Goal: Transaction & Acquisition: Purchase product/service

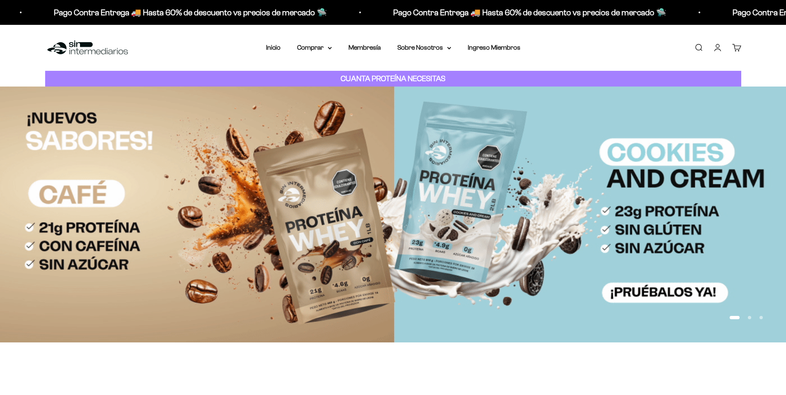
click at [721, 47] on link "Iniciar sesión" at bounding box center [717, 47] width 9 height 9
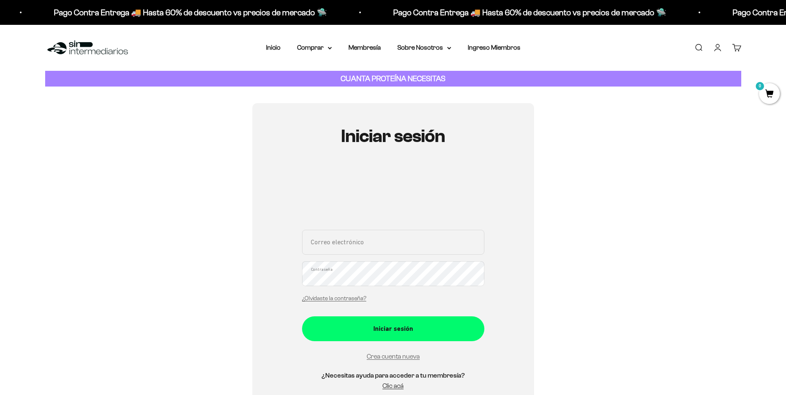
click at [369, 256] on div "Correo electrónico Contraseña ¿Olvidaste la contraseña?" at bounding box center [393, 268] width 182 height 77
click at [369, 239] on input "Correo electrónico" at bounding box center [393, 242] width 182 height 25
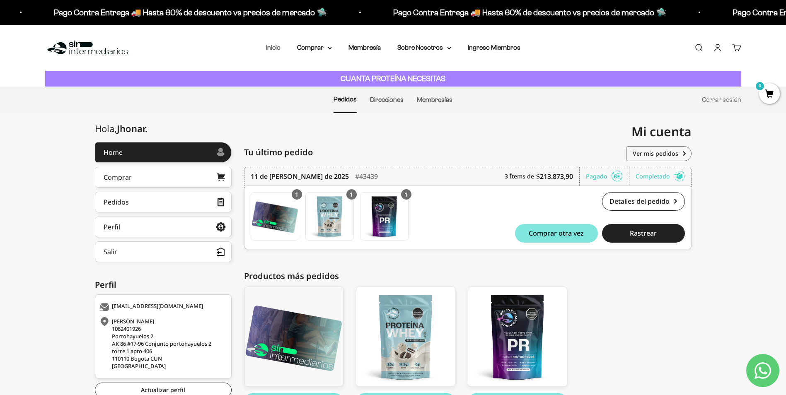
click at [276, 47] on link "Inicio" at bounding box center [273, 47] width 14 height 7
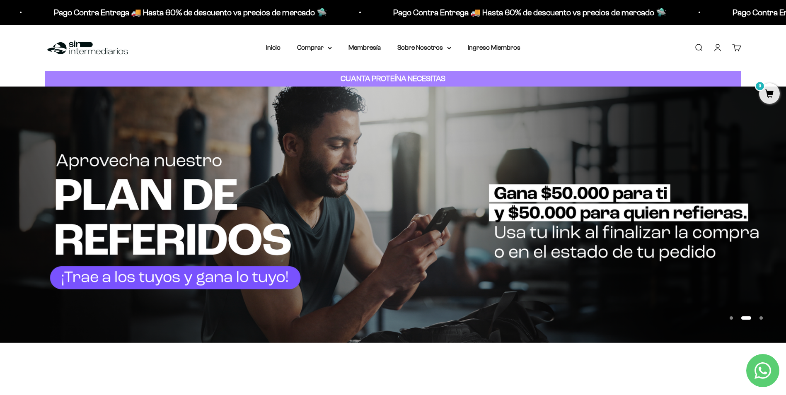
click at [730, 319] on button "Ir al artículo 1" at bounding box center [730, 317] width 3 height 3
click at [732, 319] on button "Ir al artículo 1" at bounding box center [730, 317] width 3 height 3
click at [761, 318] on button "Ir al artículo 3" at bounding box center [760, 317] width 3 height 3
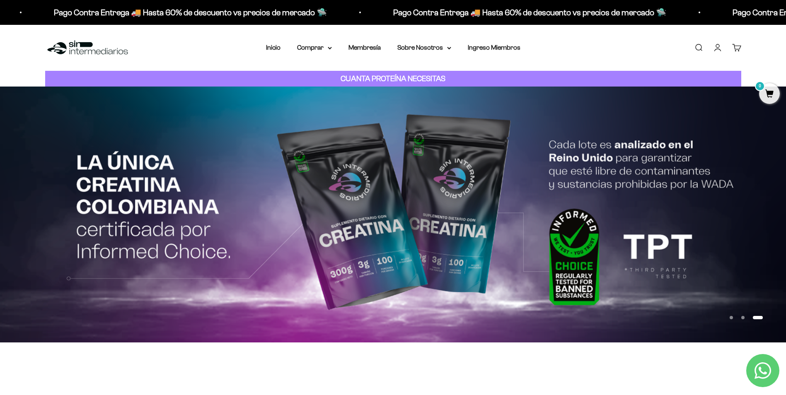
click at [733, 318] on button "Ir al artículo 1" at bounding box center [730, 317] width 3 height 3
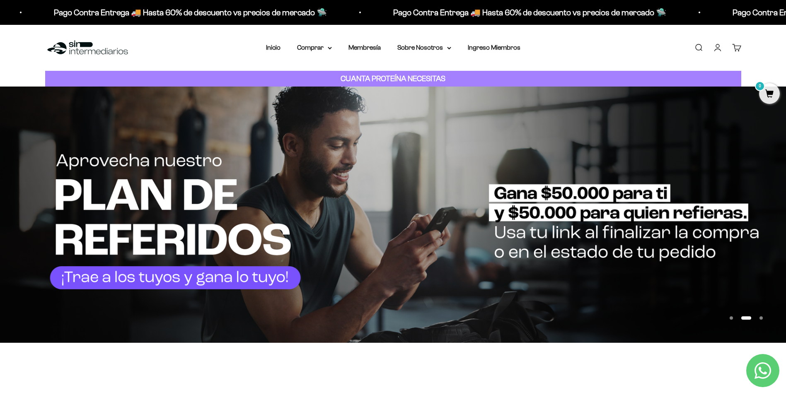
click at [733, 319] on button "Ir al artículo 1" at bounding box center [730, 317] width 3 height 3
click at [733, 316] on button "Ir al artículo 1" at bounding box center [730, 317] width 3 height 3
click at [320, 47] on summary "Comprar" at bounding box center [314, 47] width 35 height 11
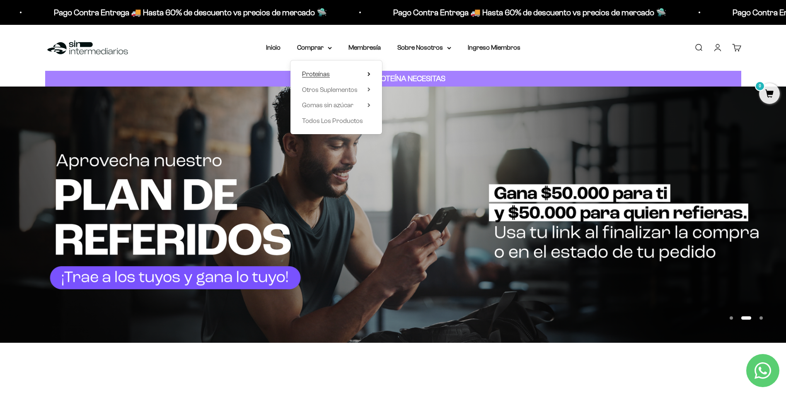
click at [329, 74] on span "Proteínas" at bounding box center [316, 74] width 28 height 11
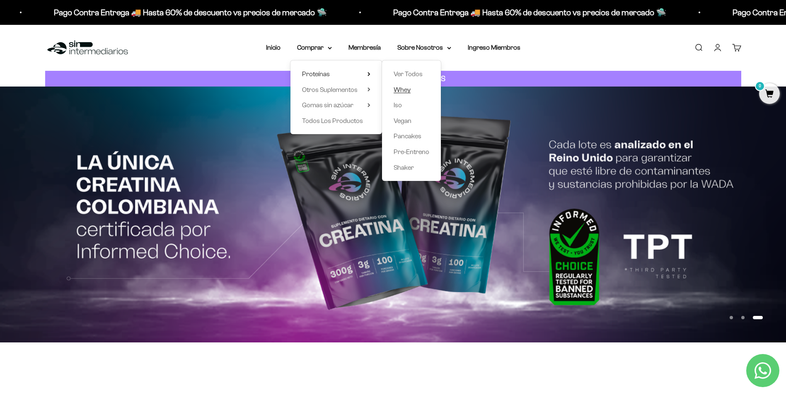
click at [403, 91] on span "Whey" at bounding box center [401, 89] width 17 height 7
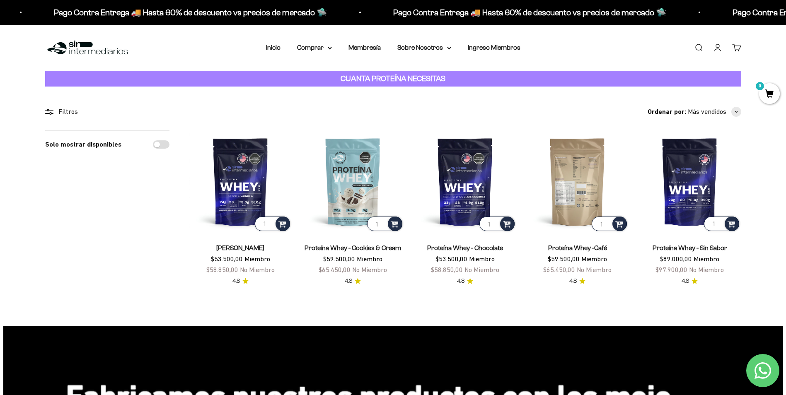
click at [587, 176] on img at bounding box center [577, 181] width 102 height 102
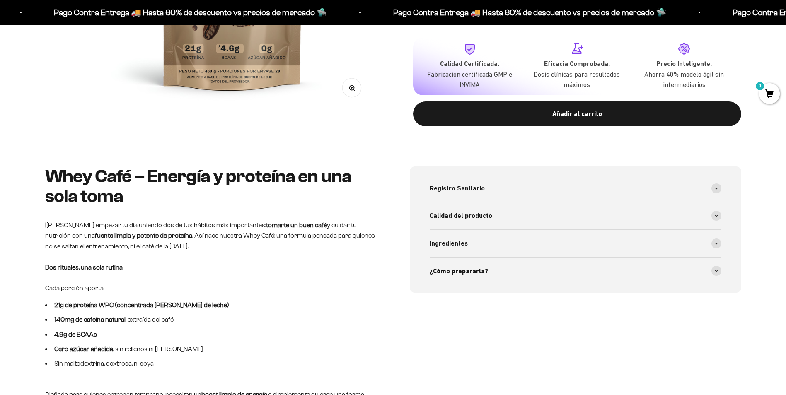
scroll to position [290, 0]
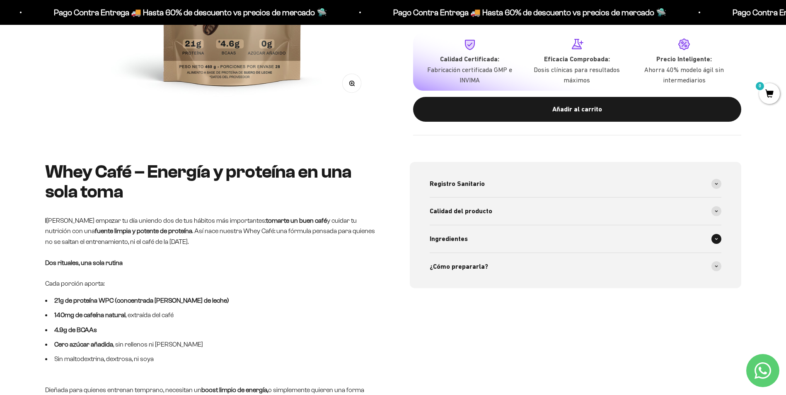
click at [514, 242] on div "Ingredientes" at bounding box center [576, 238] width 292 height 27
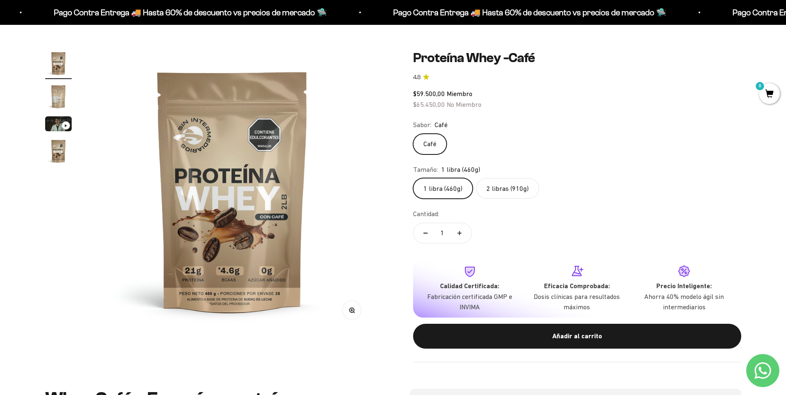
scroll to position [0, 0]
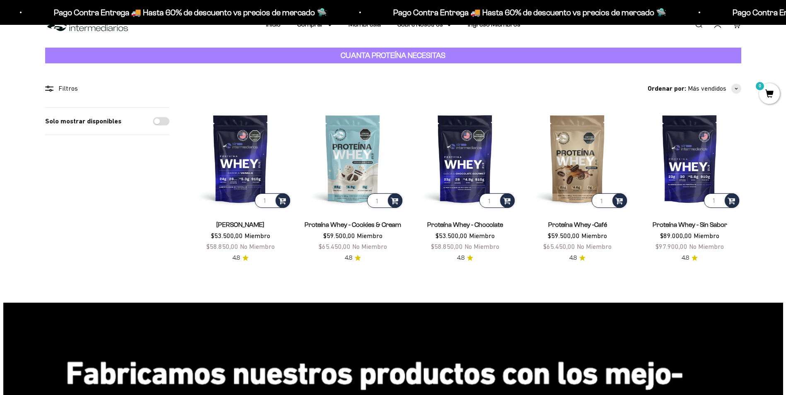
scroll to position [41, 0]
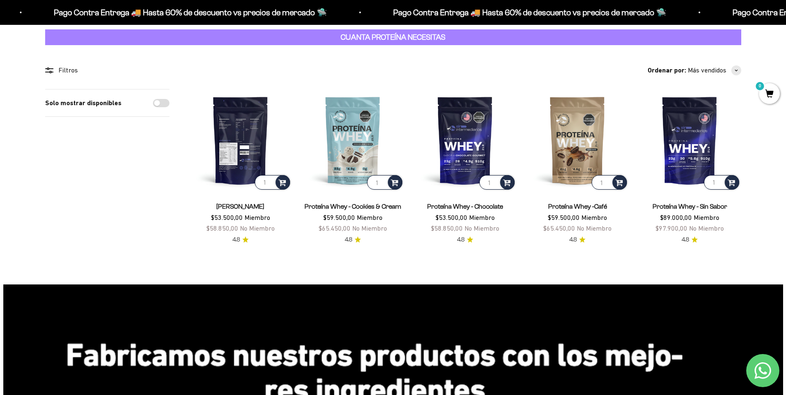
click at [254, 142] on img at bounding box center [240, 140] width 102 height 102
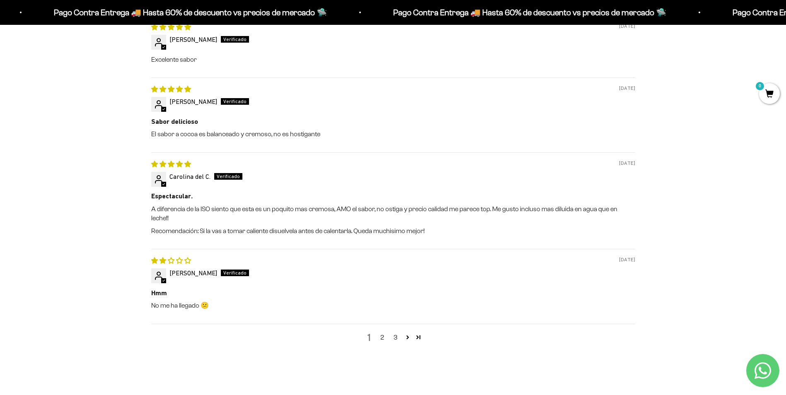
scroll to position [1201, 0]
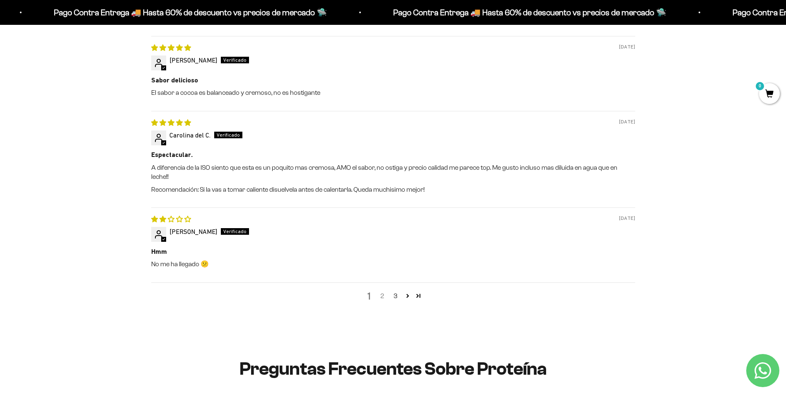
click at [384, 291] on link "2" at bounding box center [382, 296] width 13 height 10
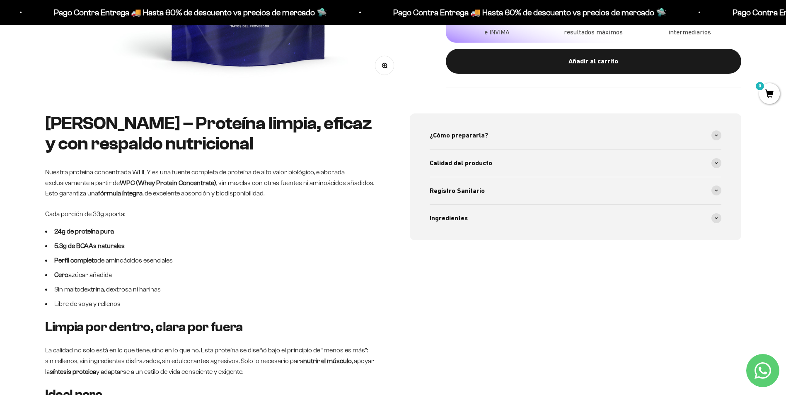
scroll to position [314, 0]
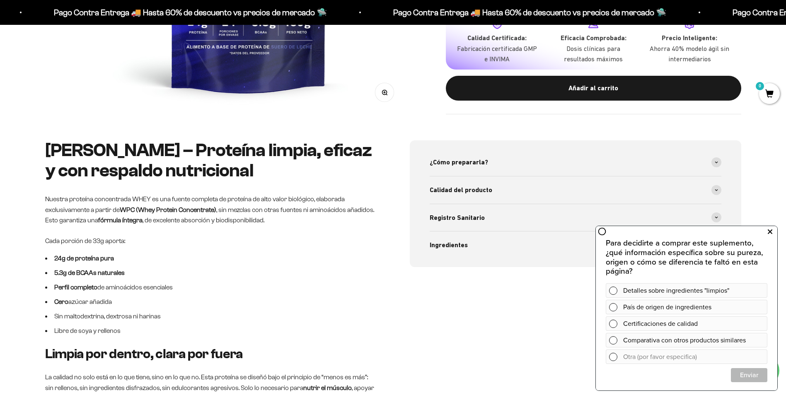
click at [771, 230] on icon at bounding box center [769, 232] width 5 height 11
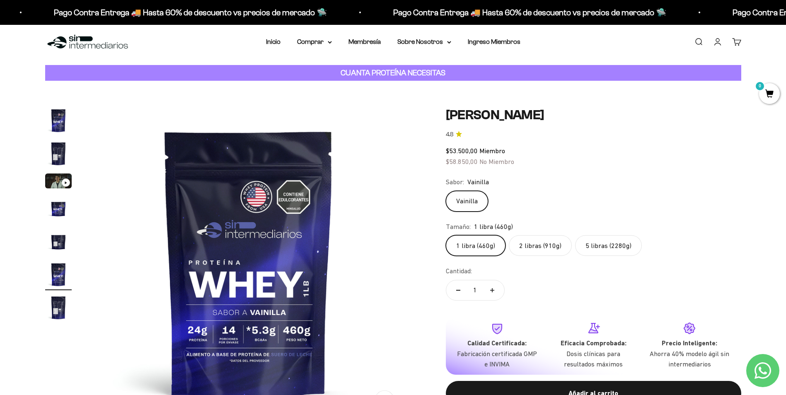
scroll to position [0, 0]
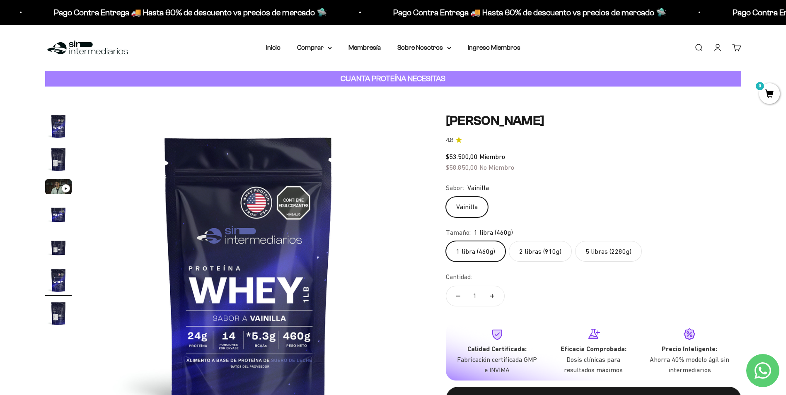
drag, startPoint x: 58, startPoint y: 160, endPoint x: 62, endPoint y: 160, distance: 4.2
click at [58, 160] on img "Ir al artículo 2" at bounding box center [58, 159] width 27 height 27
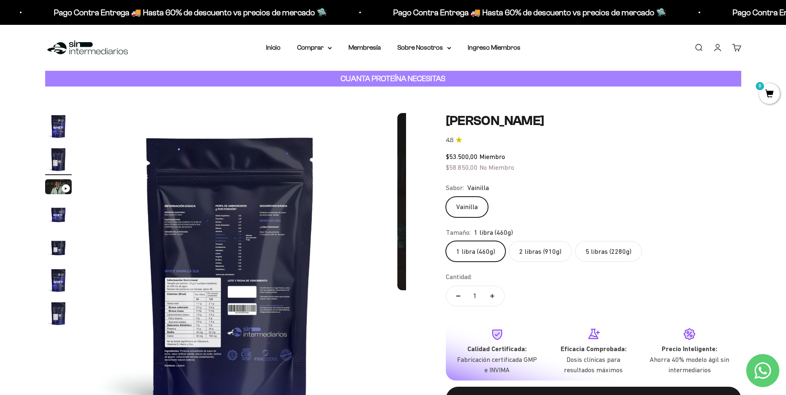
scroll to position [0, 324]
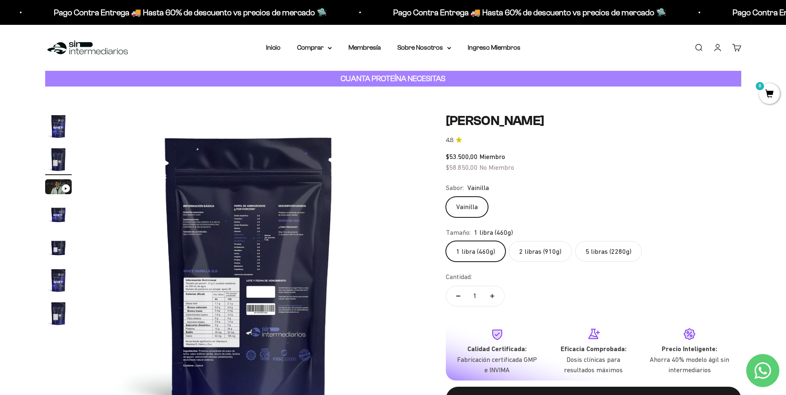
click at [217, 291] on img at bounding box center [249, 270] width 314 height 314
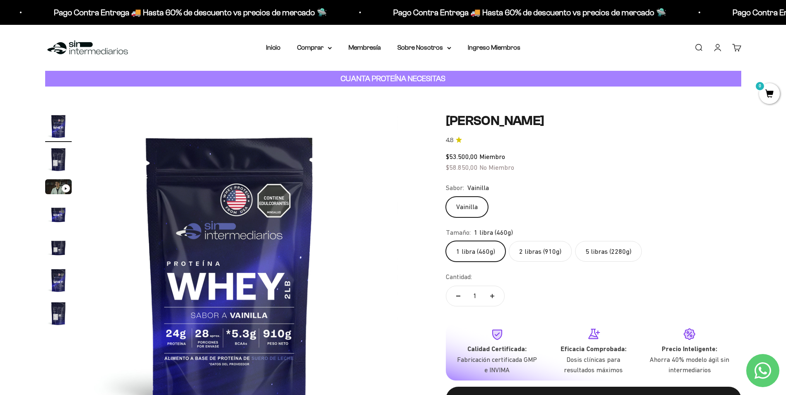
scroll to position [0, 0]
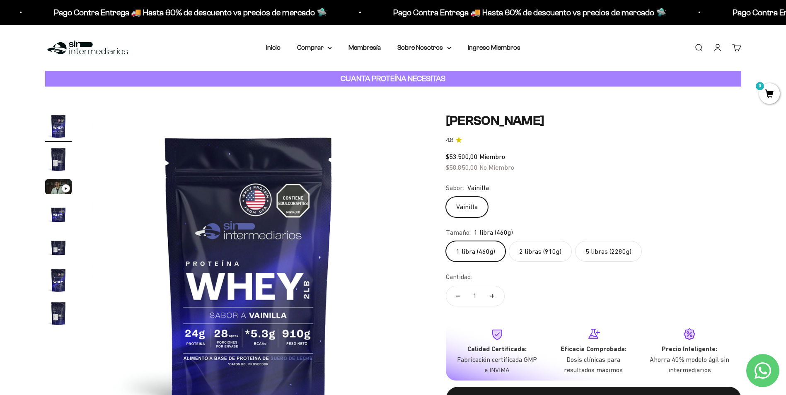
click at [63, 313] on img "Ir al artículo 7" at bounding box center [58, 313] width 27 height 27
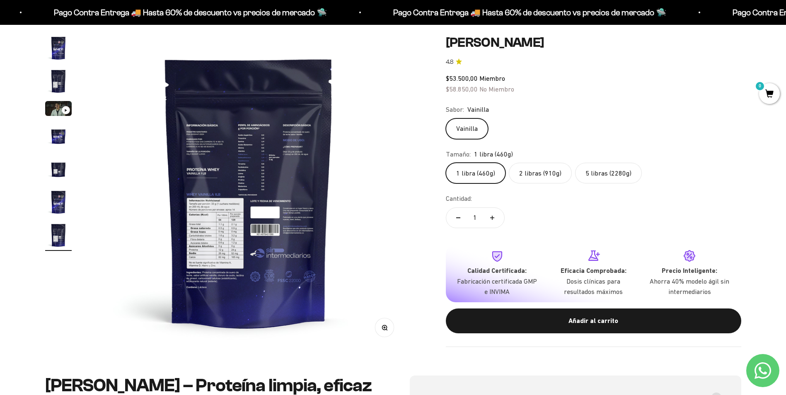
scroll to position [83, 0]
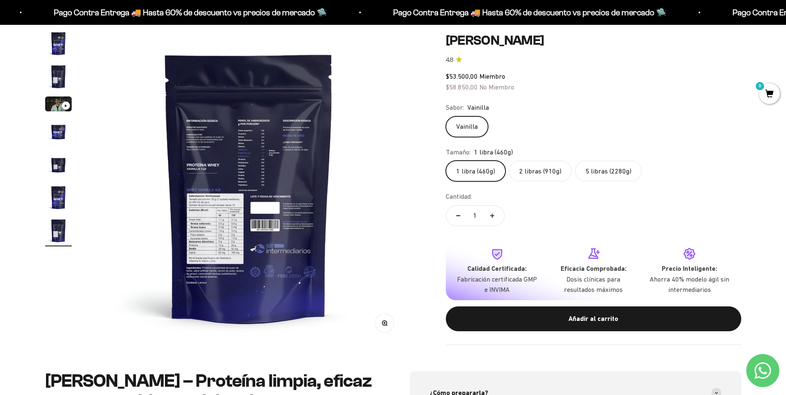
click at [383, 321] on circle "button" at bounding box center [384, 323] width 5 height 5
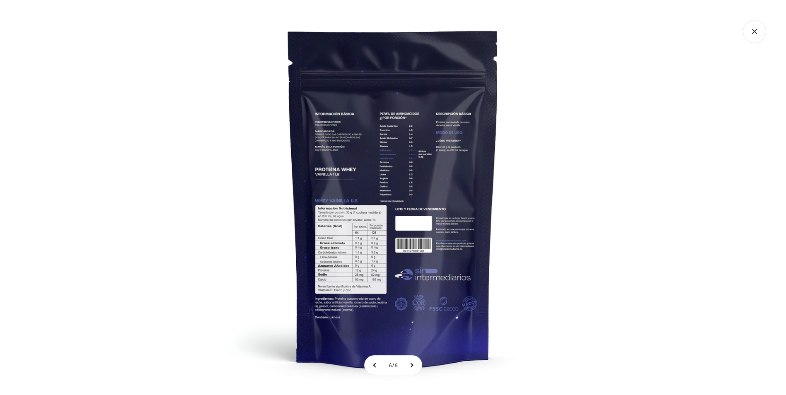
click at [374, 134] on img at bounding box center [392, 197] width 395 height 395
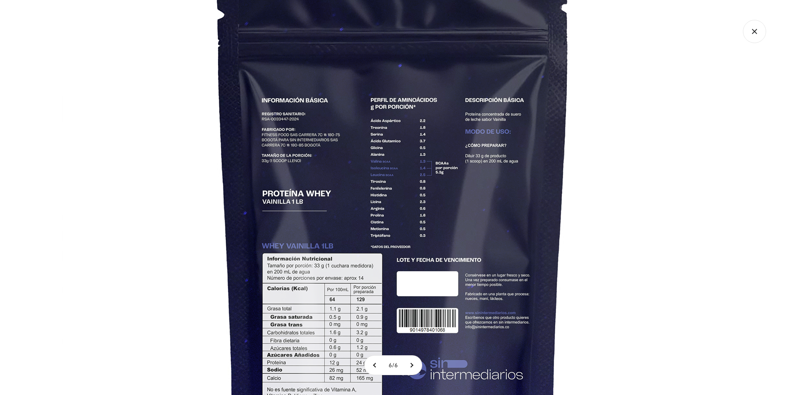
click at [751, 26] on icon "Cerrar galería" at bounding box center [754, 31] width 23 height 23
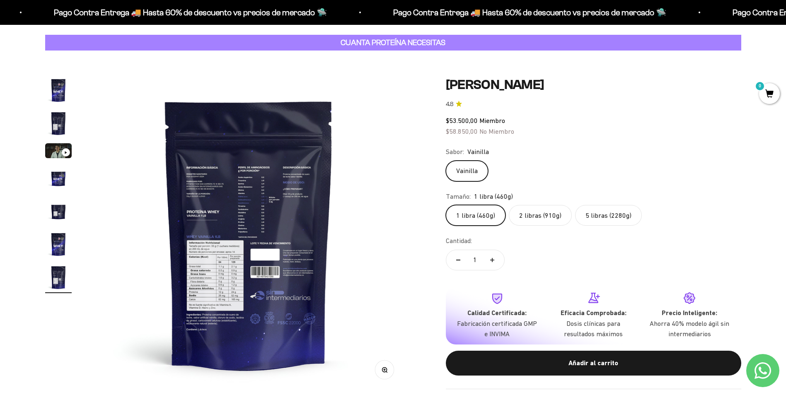
scroll to position [0, 0]
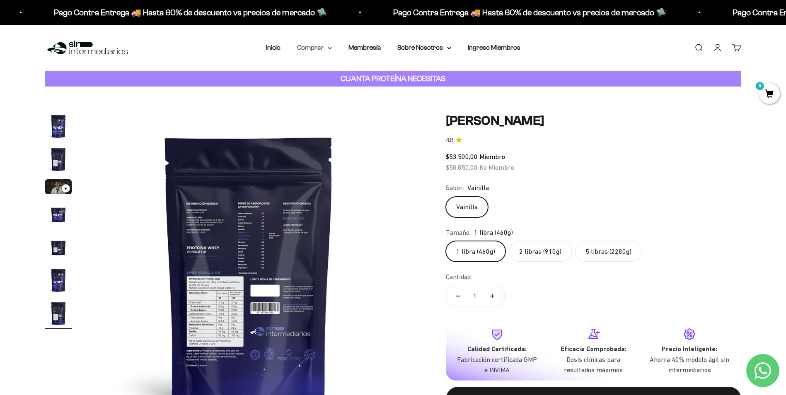
click at [318, 47] on summary "Comprar" at bounding box center [314, 47] width 35 height 11
click at [369, 70] on summary "Proteínas" at bounding box center [336, 74] width 68 height 11
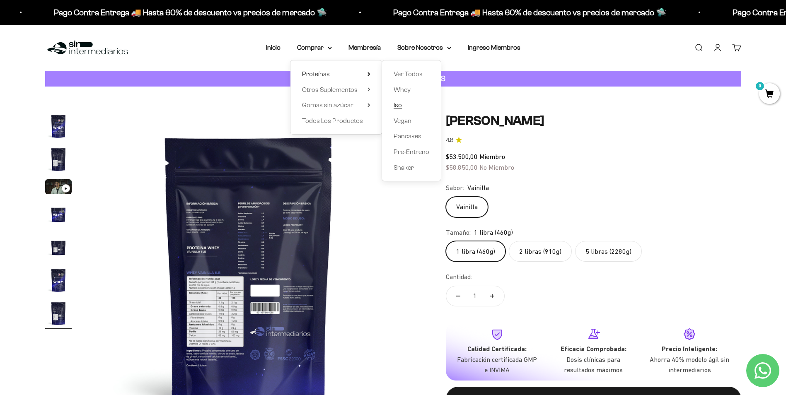
click at [399, 106] on span "Iso" at bounding box center [397, 104] width 8 height 7
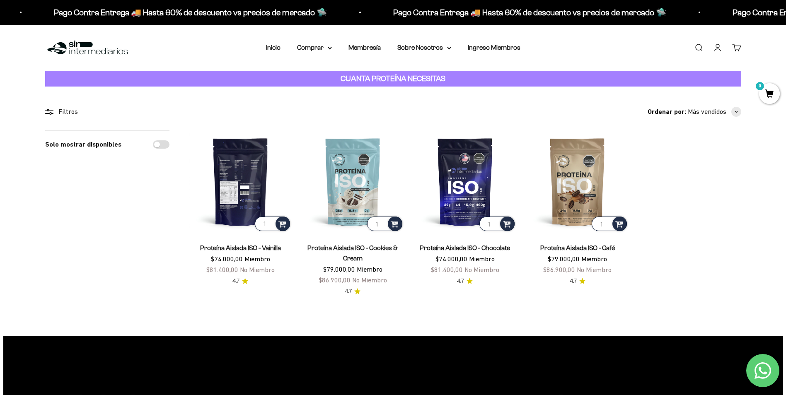
click at [249, 175] on img at bounding box center [240, 181] width 102 height 102
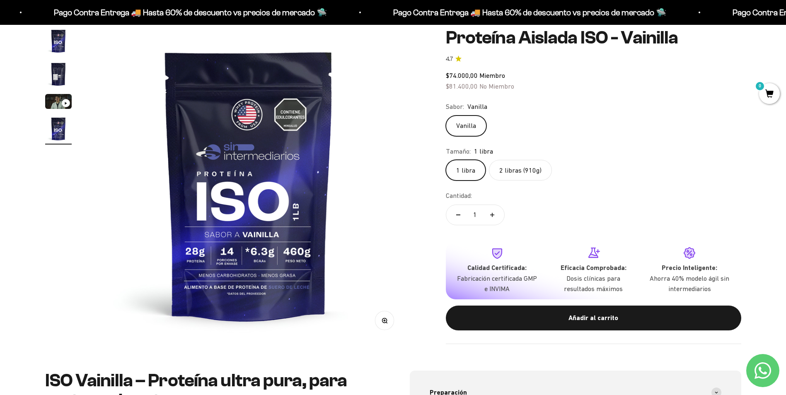
scroll to position [41, 0]
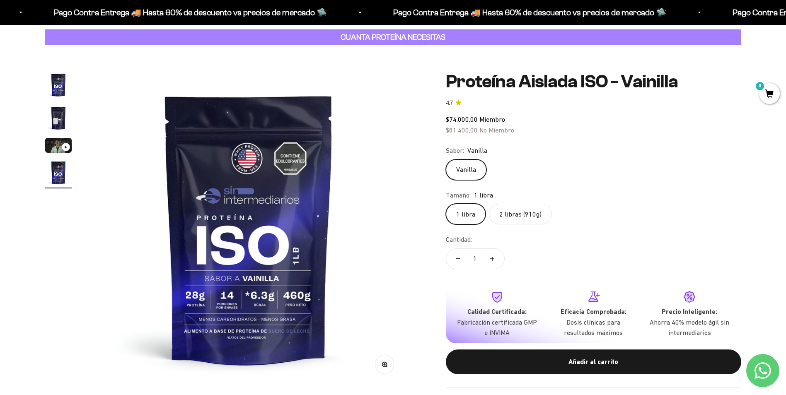
click at [57, 114] on img "Ir al artículo 2" at bounding box center [58, 118] width 27 height 27
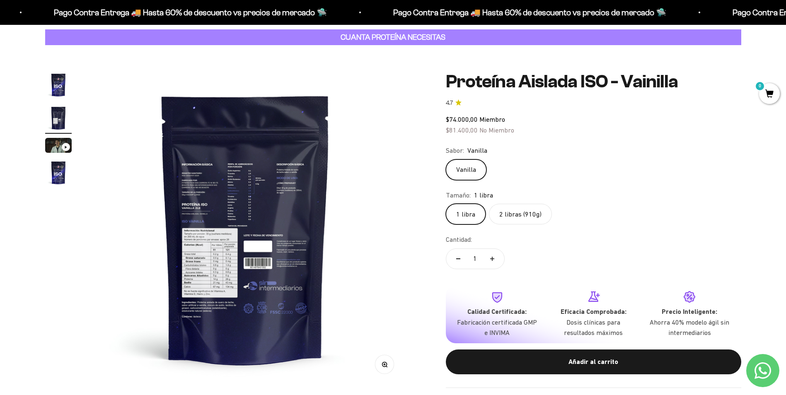
scroll to position [0, 324]
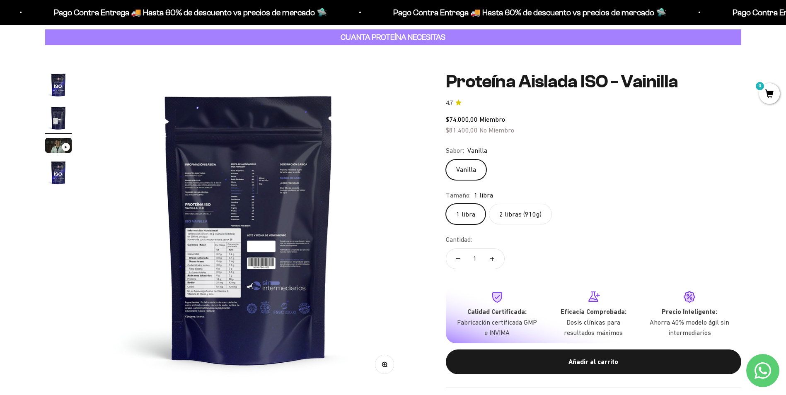
click at [243, 214] on img at bounding box center [249, 229] width 314 height 314
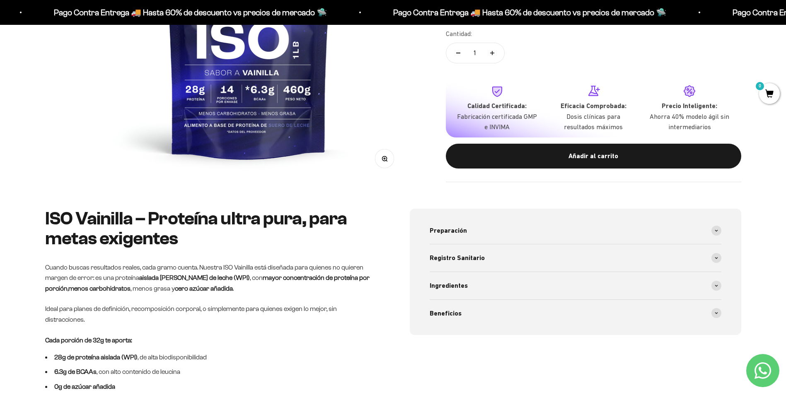
scroll to position [290, 0]
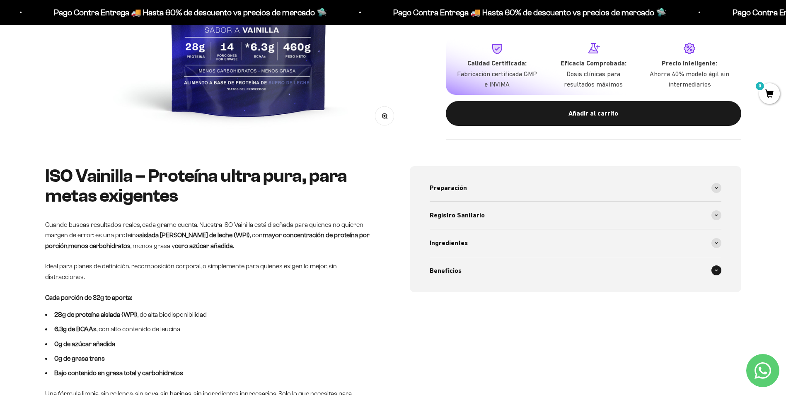
click at [455, 264] on div "Beneficios" at bounding box center [576, 270] width 292 height 27
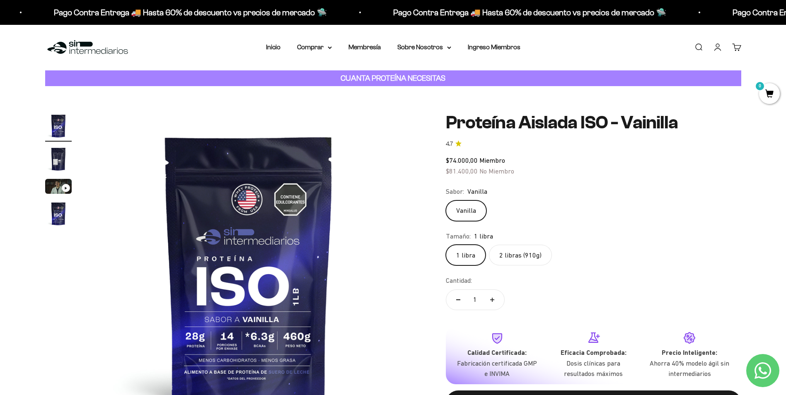
scroll to position [0, 0]
click at [430, 48] on summary "Sobre Nosotros" at bounding box center [424, 47] width 54 height 11
click at [324, 45] on summary "Comprar" at bounding box center [314, 47] width 35 height 11
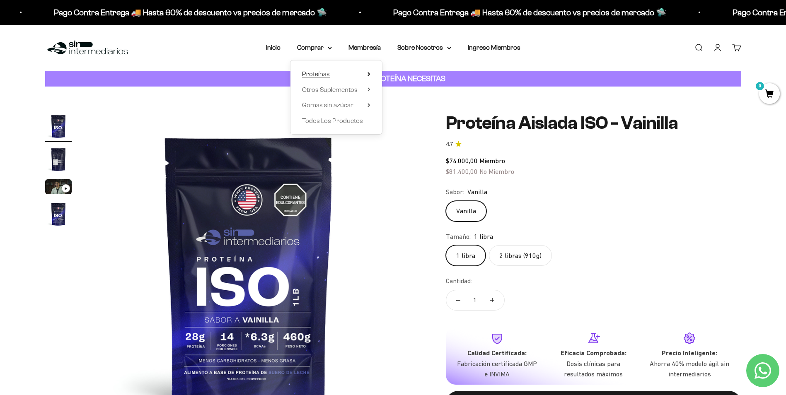
click at [346, 75] on summary "Proteínas" at bounding box center [336, 74] width 68 height 11
drag, startPoint x: 632, startPoint y: 214, endPoint x: 631, endPoint y: 210, distance: 4.3
click at [632, 211] on div "Vanilla" at bounding box center [593, 211] width 295 height 21
click at [322, 43] on summary "Comprar" at bounding box center [314, 47] width 35 height 11
click at [362, 47] on link "Membresía" at bounding box center [364, 47] width 32 height 7
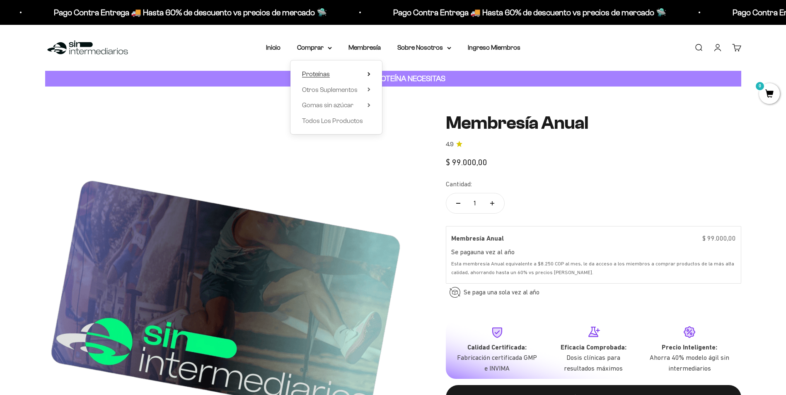
click at [345, 75] on summary "Proteínas" at bounding box center [336, 74] width 68 height 11
click at [403, 103] on link "Iso" at bounding box center [411, 105] width 36 height 11
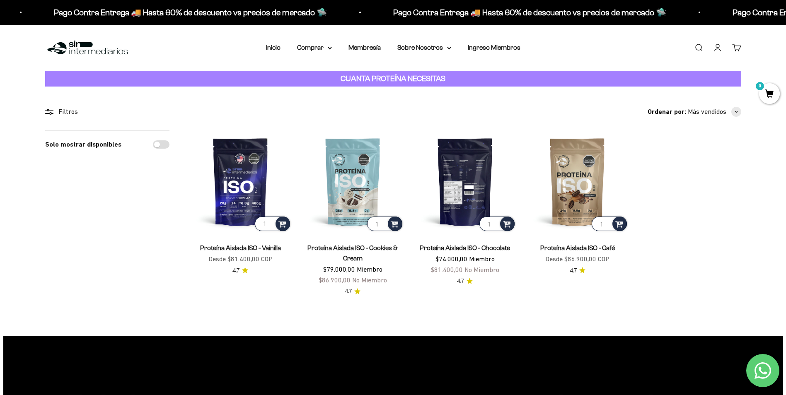
click at [466, 171] on img at bounding box center [465, 181] width 102 height 102
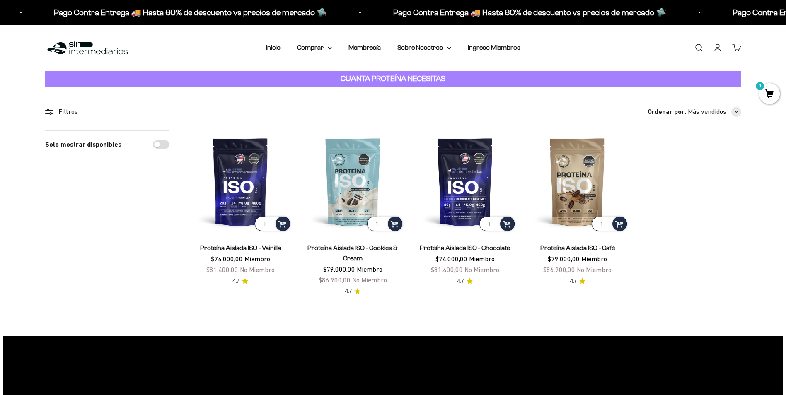
click at [326, 53] on div "Menú [GEOGRAPHIC_DATA] Inicio Comprar Proteínas Ver Todos Whey Iso Vegan Pancak…" at bounding box center [393, 48] width 786 height 46
click at [331, 48] on icon at bounding box center [330, 48] width 4 height 3
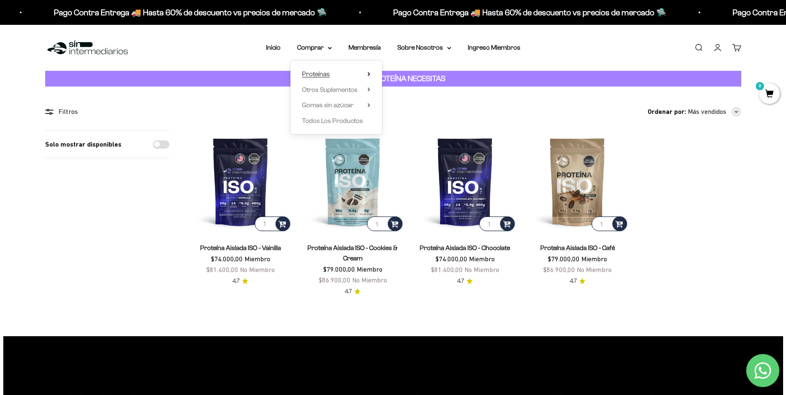
click at [353, 77] on summary "Proteínas" at bounding box center [336, 74] width 68 height 11
click at [403, 90] on span "Whey" at bounding box center [401, 89] width 17 height 7
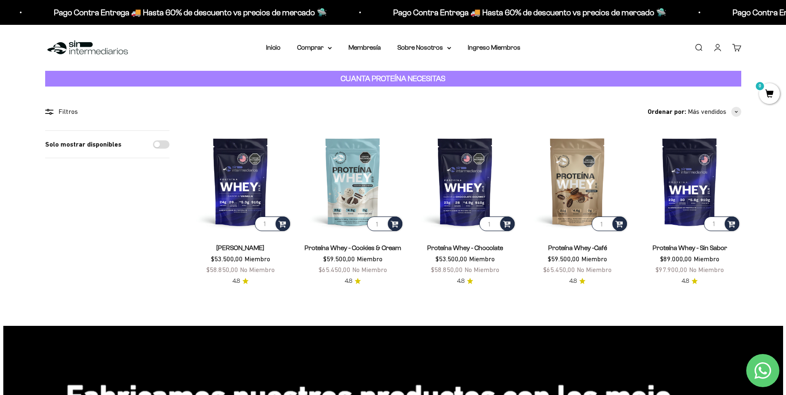
click at [714, 47] on link "Cuenta" at bounding box center [717, 47] width 9 height 9
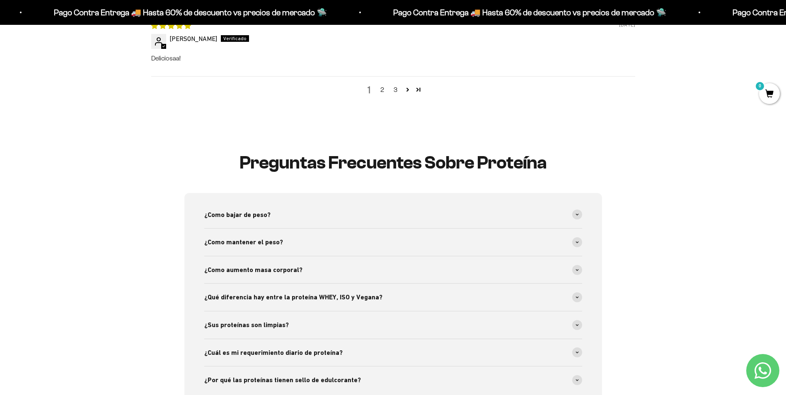
scroll to position [1325, 0]
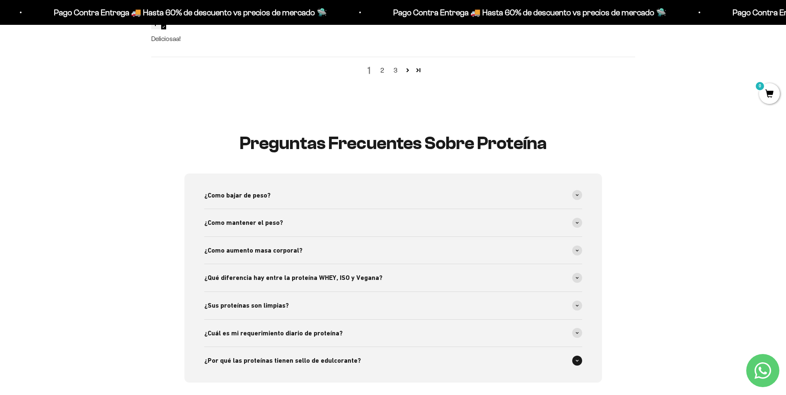
click at [409, 362] on div "¿Por qué las proteínas tienen sello de edulcorante?" at bounding box center [393, 360] width 378 height 27
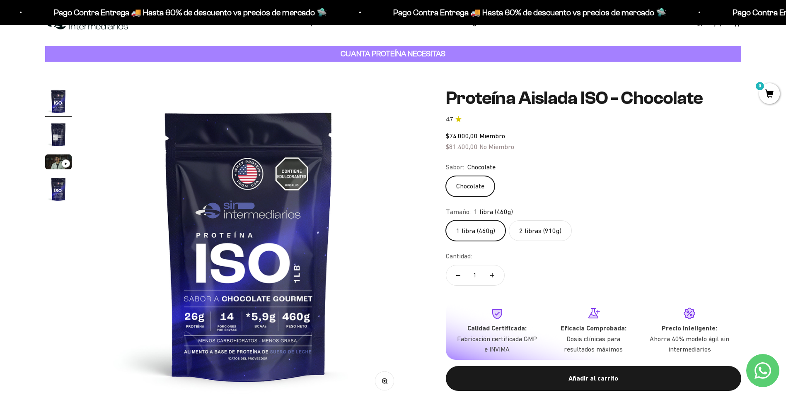
scroll to position [0, 0]
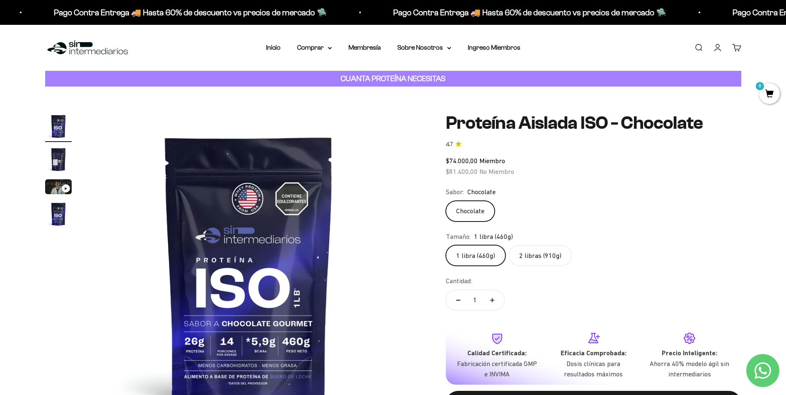
click at [531, 258] on label "2 libras (910g)" at bounding box center [540, 255] width 63 height 21
click at [446, 245] on input "2 libras (910g)" at bounding box center [445, 245] width 0 height 0
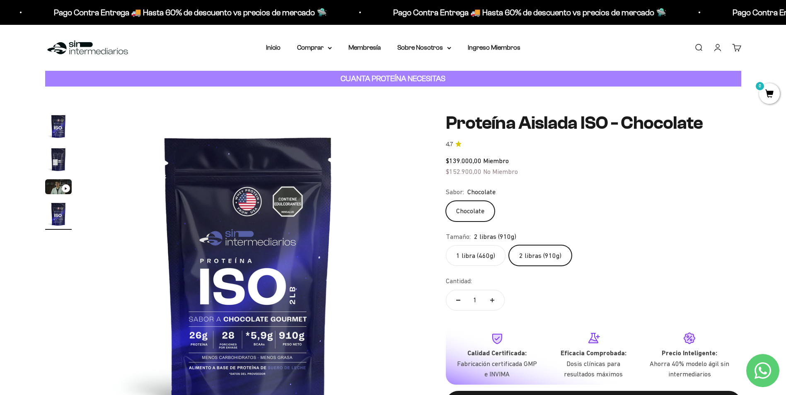
click at [52, 186] on img "Ir al artículo 3" at bounding box center [58, 186] width 27 height 15
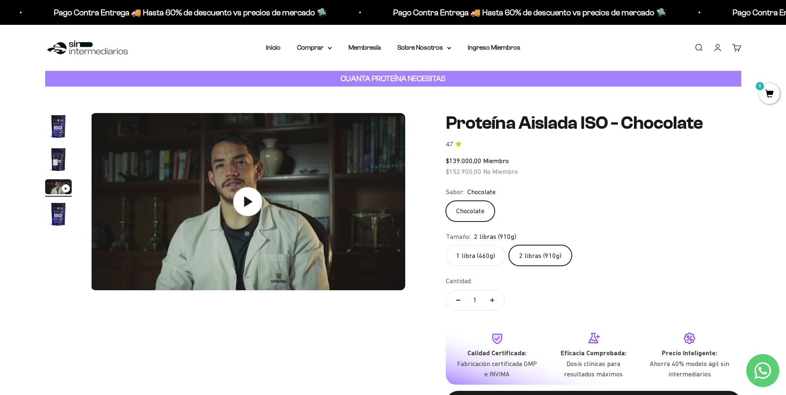
scroll to position [0, 649]
click at [237, 197] on icon at bounding box center [248, 201] width 29 height 29
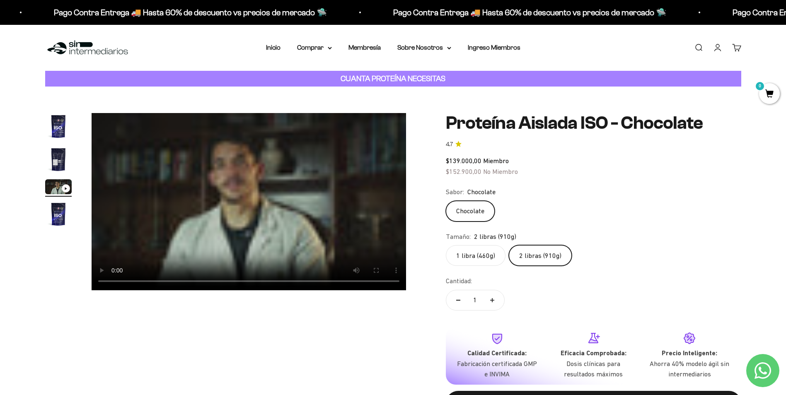
click at [479, 251] on label "1 libra (460g)" at bounding box center [476, 255] width 60 height 21
click at [446, 245] on input "1 libra (460g)" at bounding box center [445, 245] width 0 height 0
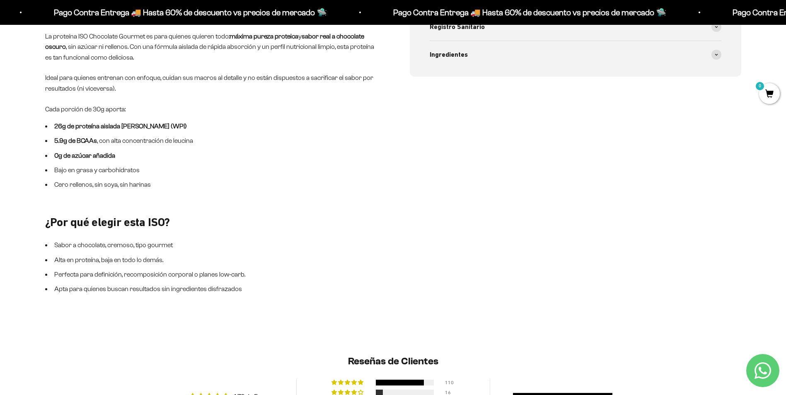
scroll to position [456, 0]
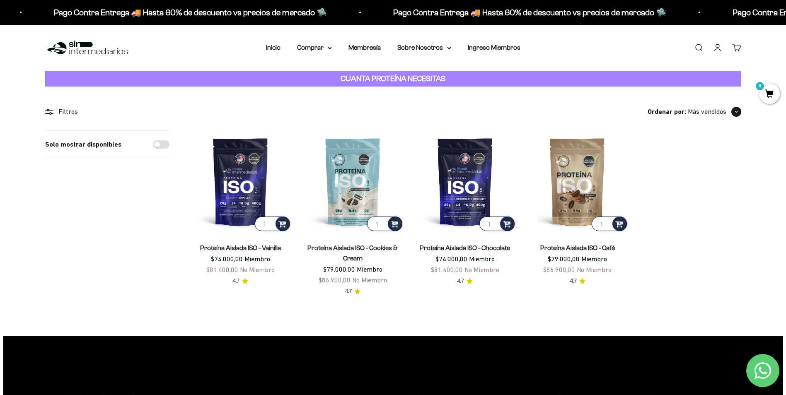
click at [720, 115] on span "Más vendidos" at bounding box center [707, 111] width 39 height 11
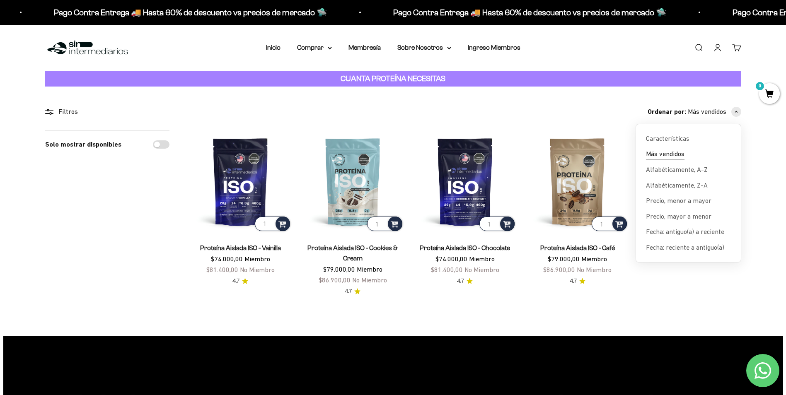
click at [679, 152] on span "Más vendidos" at bounding box center [665, 154] width 39 height 11
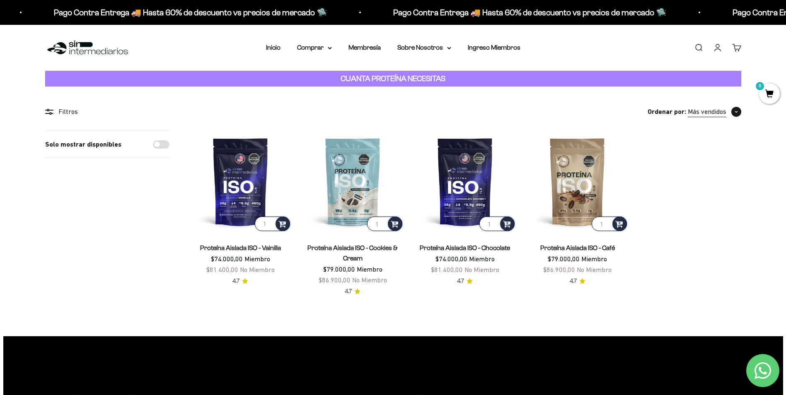
click at [696, 112] on span "Más vendidos" at bounding box center [707, 111] width 39 height 11
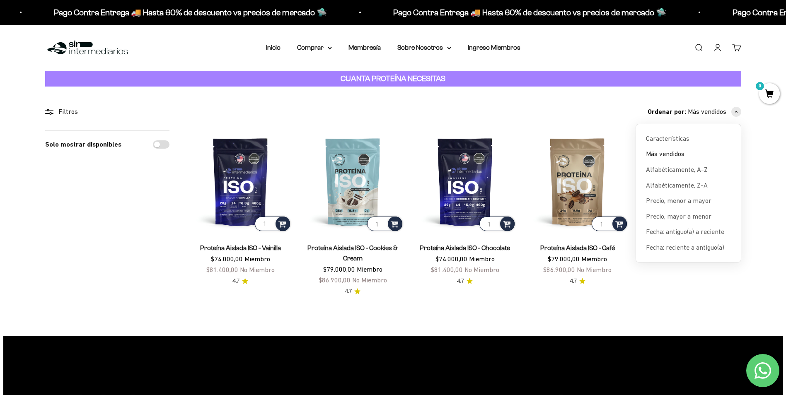
click at [343, 98] on section "Filtros Ordenar por Características Más vendidos Alfabéticamente, A-Z Alfabétic…" at bounding box center [393, 211] width 786 height 249
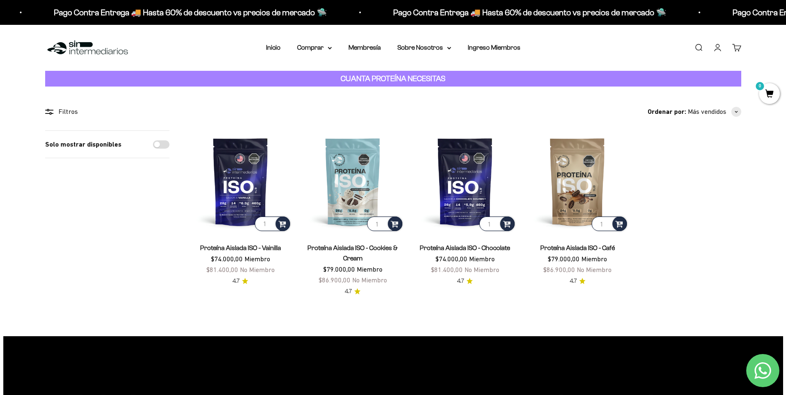
click at [159, 145] on input "Solo mostrar disponibles" at bounding box center [161, 144] width 17 height 8
checkbox input "true"
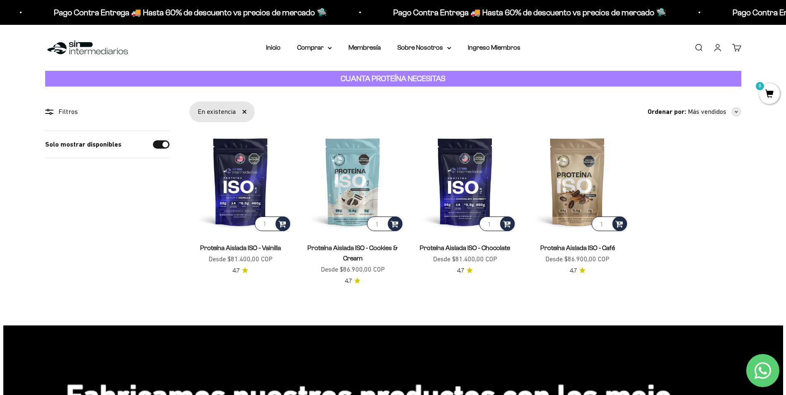
click at [160, 146] on input "Solo mostrar disponibles" at bounding box center [161, 144] width 17 height 8
checkbox input "false"
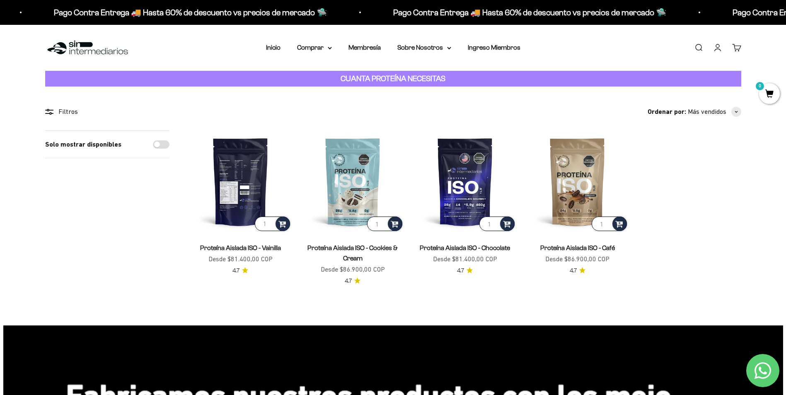
click at [256, 177] on img at bounding box center [240, 181] width 102 height 102
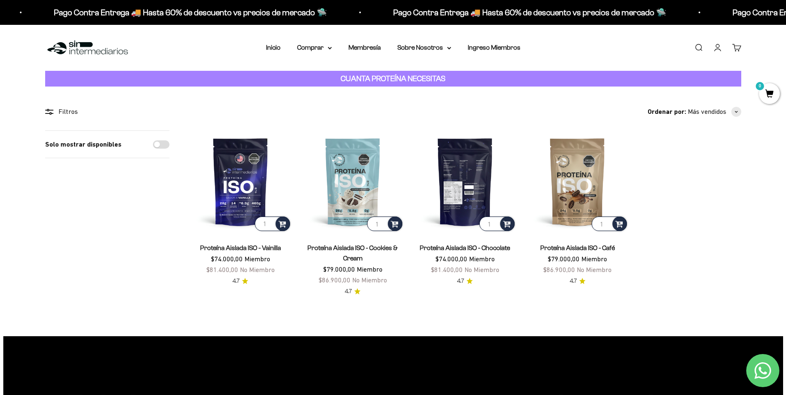
click at [465, 183] on img at bounding box center [465, 181] width 102 height 102
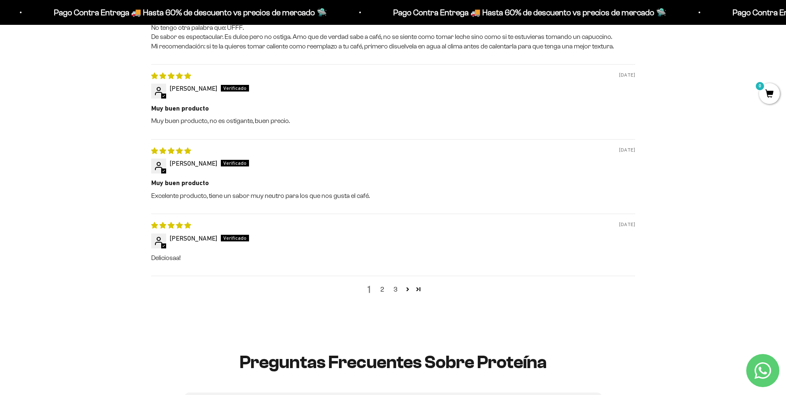
scroll to position [1118, 0]
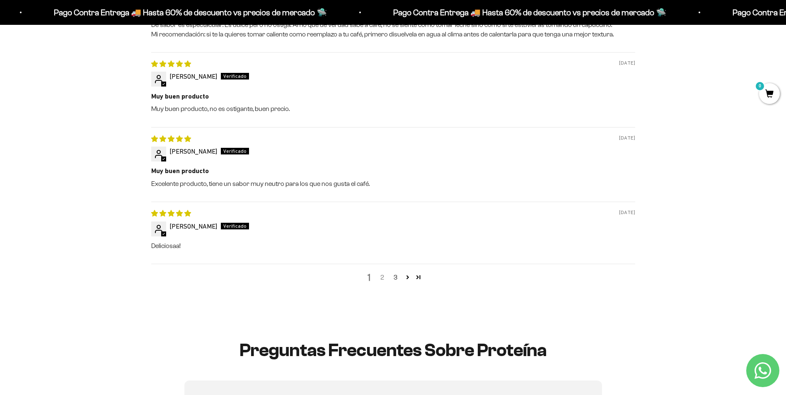
click at [384, 278] on link "2" at bounding box center [382, 278] width 13 height 10
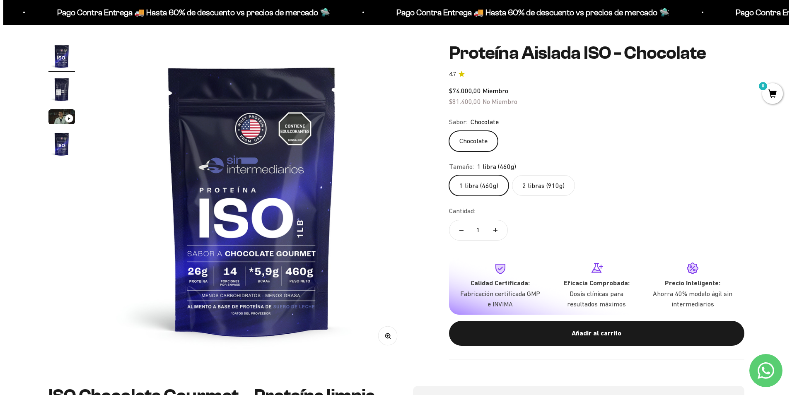
scroll to position [83, 0]
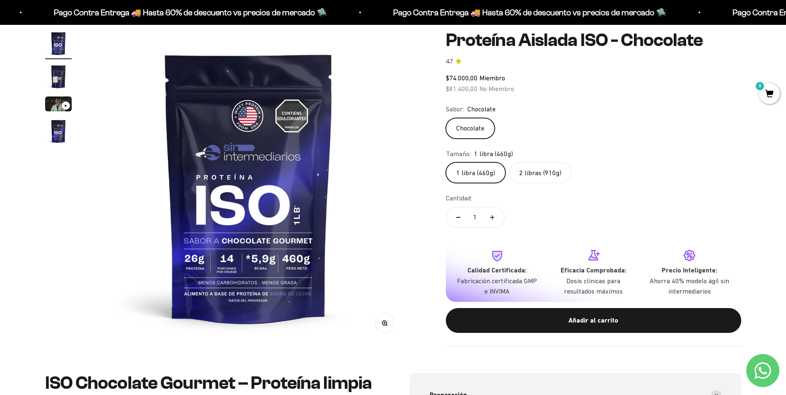
click at [531, 318] on div "Añadir al carrito" at bounding box center [593, 320] width 262 height 11
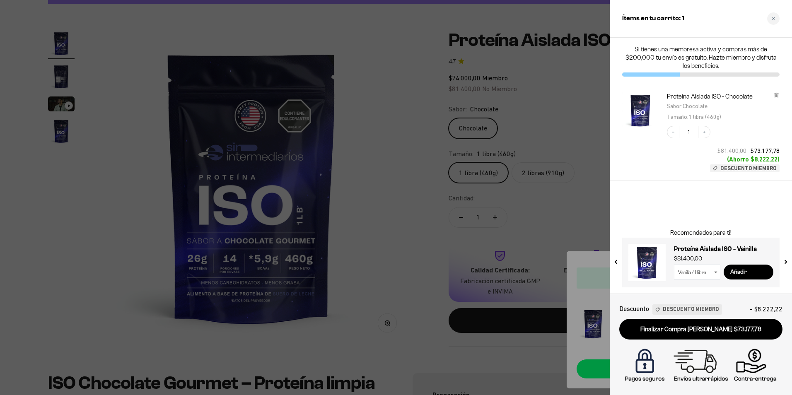
click at [745, 270] on input "Añadir" at bounding box center [749, 272] width 50 height 15
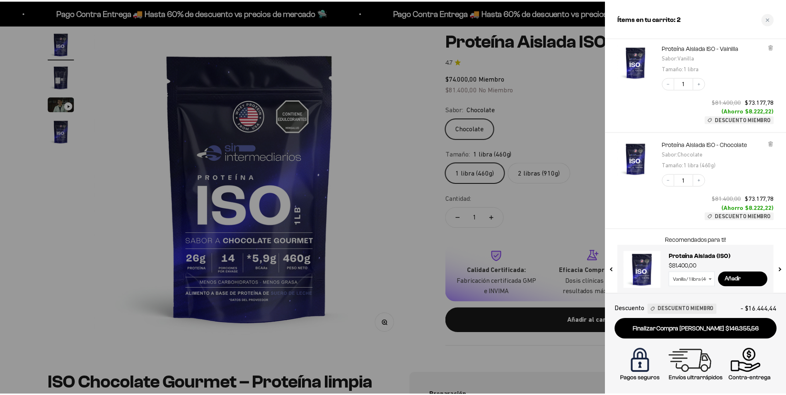
scroll to position [56, 0]
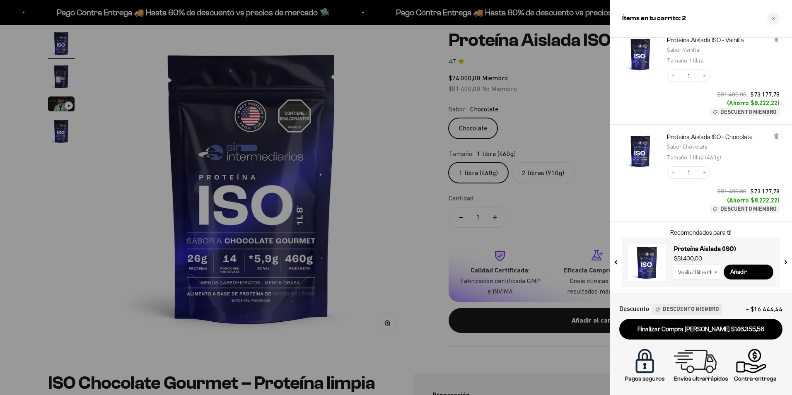
click at [96, 57] on div at bounding box center [396, 197] width 792 height 395
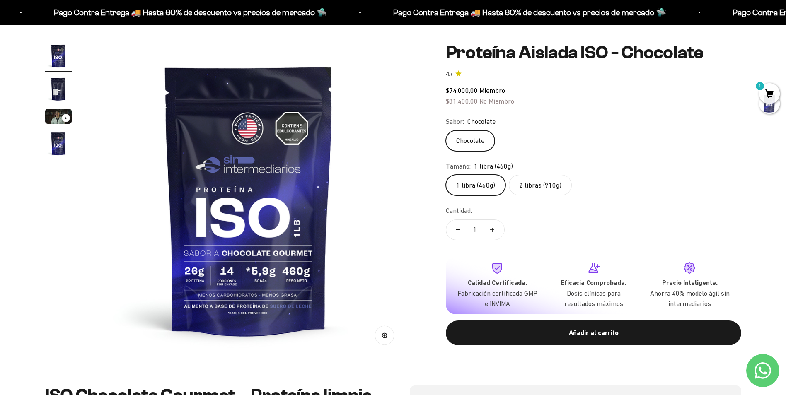
scroll to position [0, 0]
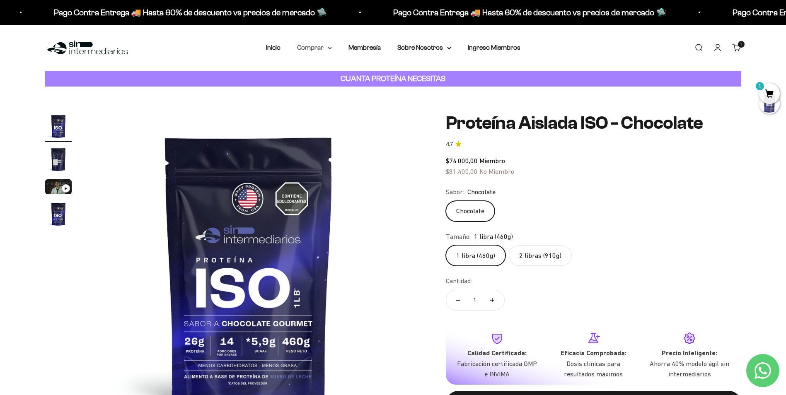
click at [305, 46] on summary "Comprar" at bounding box center [314, 47] width 35 height 11
click at [356, 87] on span "Otros Suplementos" at bounding box center [330, 89] width 56 height 7
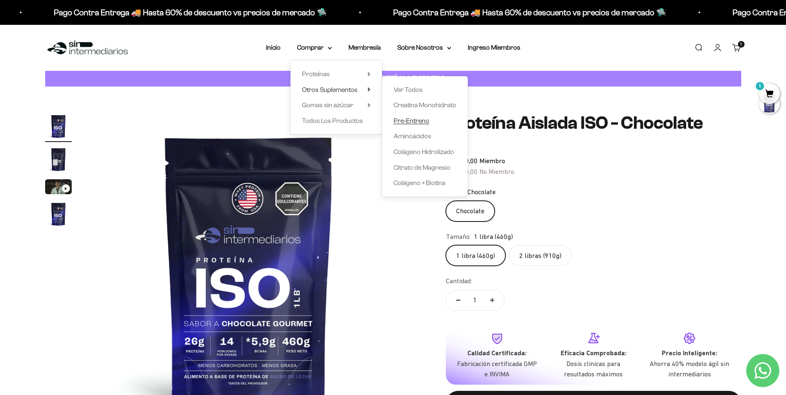
click at [419, 121] on span "Pre-Entreno" at bounding box center [411, 120] width 36 height 7
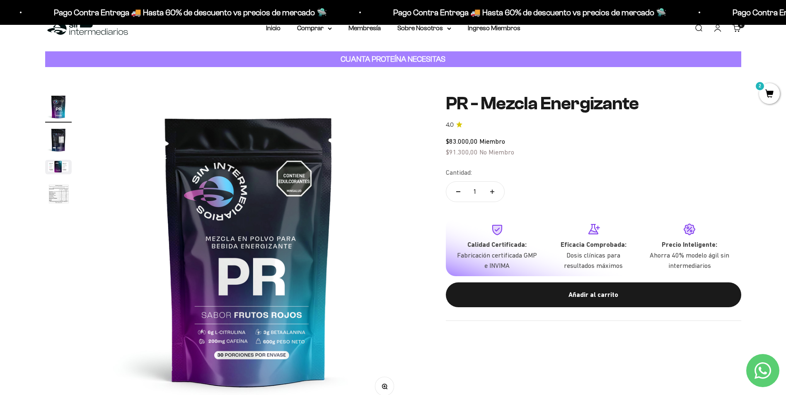
scroll to position [41, 0]
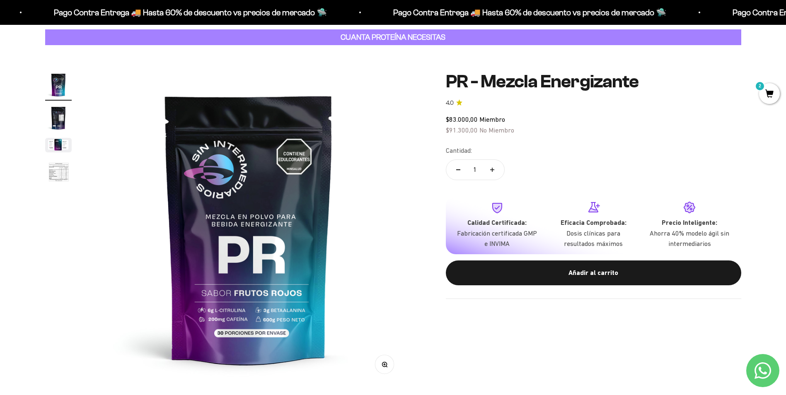
click at [55, 166] on img "Ir al artículo 4" at bounding box center [58, 172] width 27 height 27
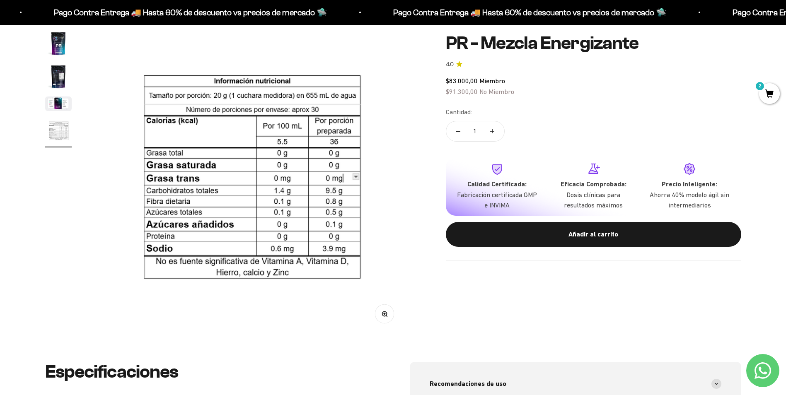
scroll to position [0, 973]
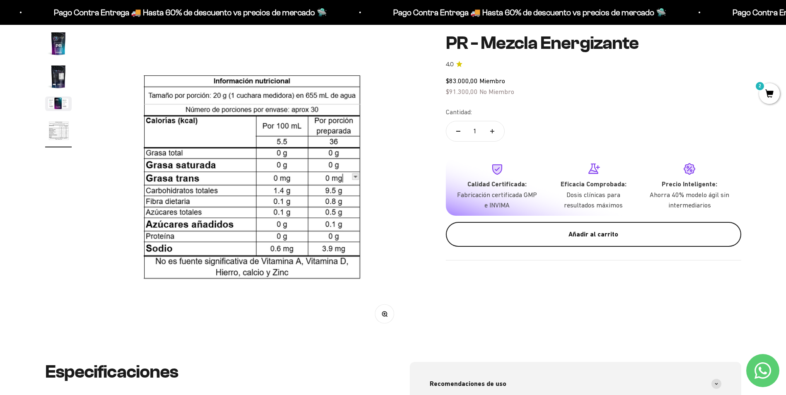
click at [507, 239] on div "Añadir al carrito" at bounding box center [593, 234] width 262 height 11
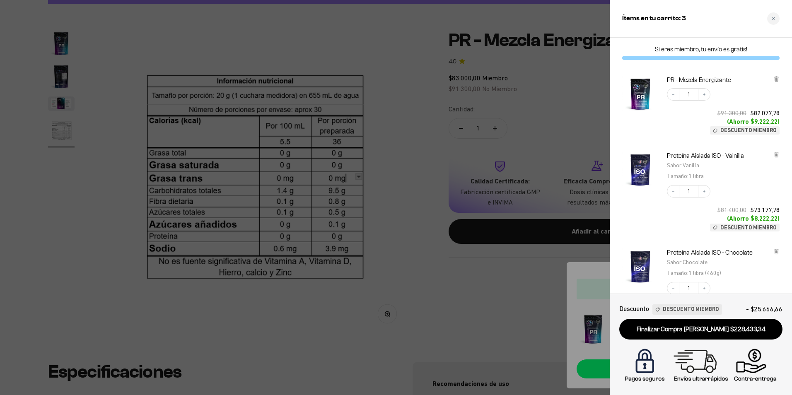
click at [550, 278] on div at bounding box center [396, 197] width 792 height 395
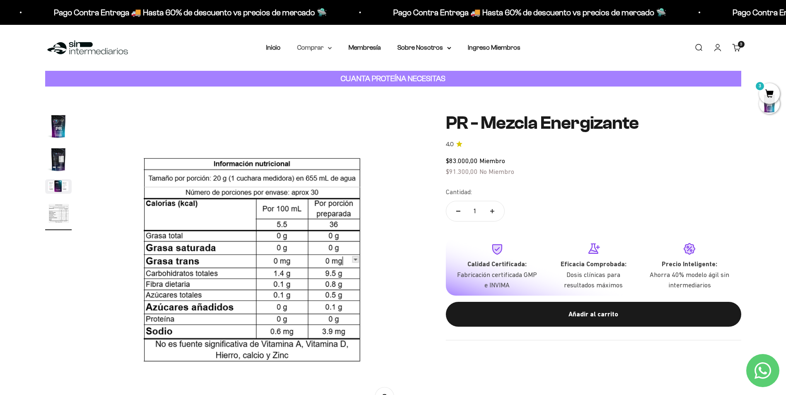
click at [324, 45] on summary "Comprar" at bounding box center [314, 47] width 35 height 11
click at [365, 89] on summary "Otros Suplementos" at bounding box center [336, 89] width 68 height 11
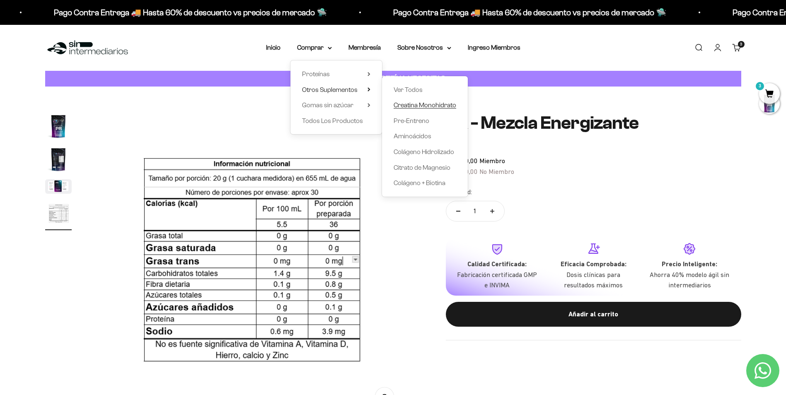
click at [412, 106] on span "Creatina Monohidrato" at bounding box center [424, 104] width 63 height 7
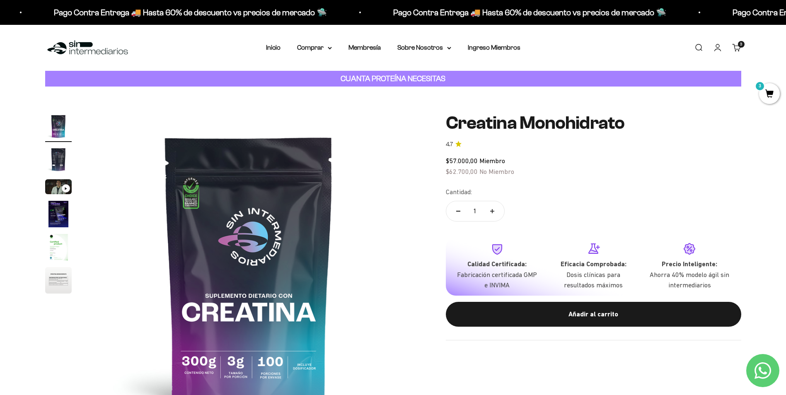
click at [55, 249] on img "Ir al artículo 5" at bounding box center [58, 247] width 27 height 27
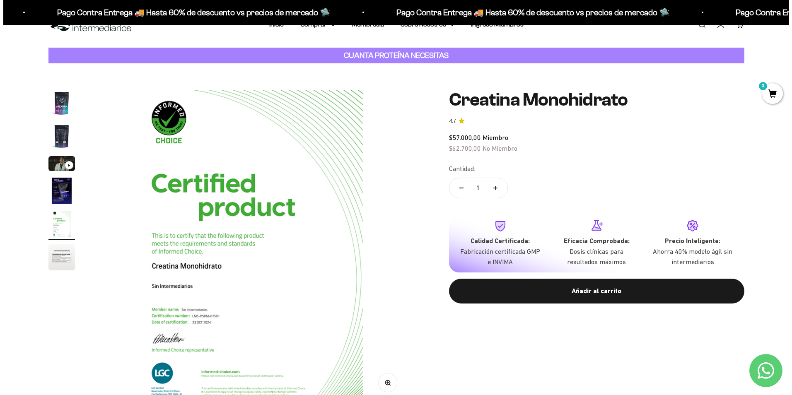
scroll to position [41, 0]
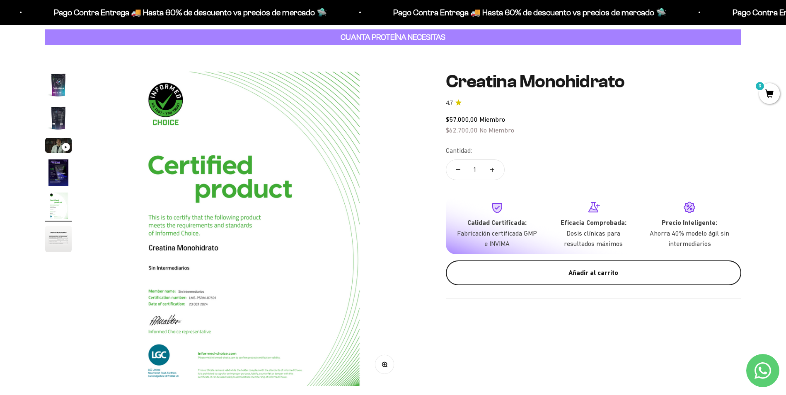
click at [529, 281] on button "Añadir al carrito" at bounding box center [593, 273] width 295 height 25
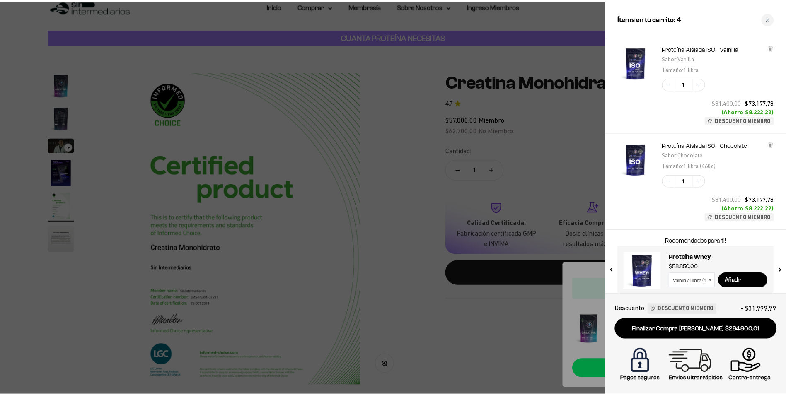
scroll to position [191, 0]
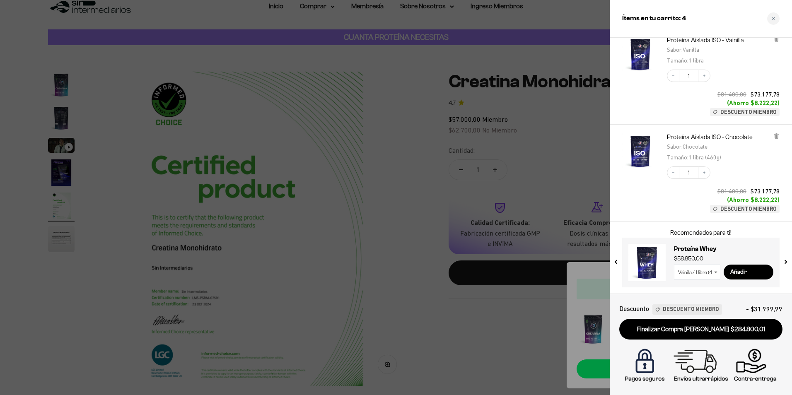
click at [526, 315] on div at bounding box center [396, 197] width 792 height 395
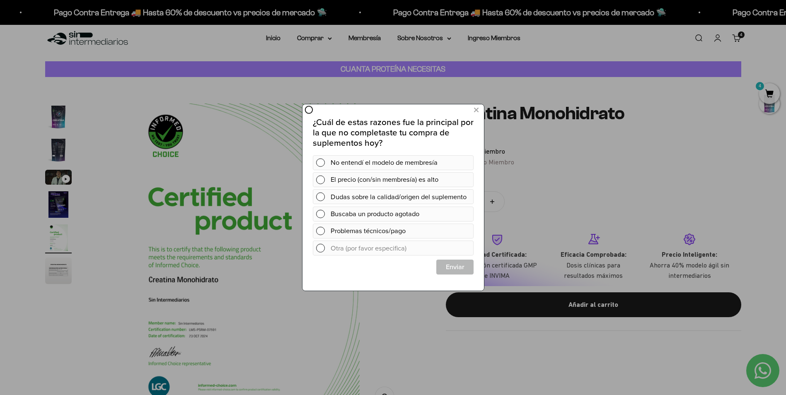
scroll to position [0, 0]
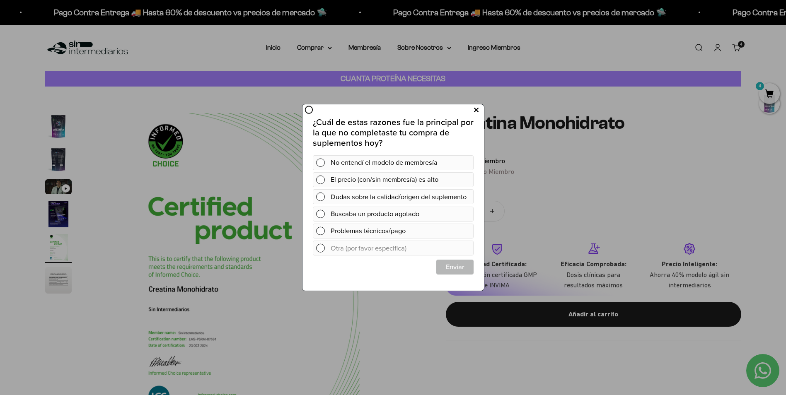
click at [475, 107] on icon at bounding box center [475, 110] width 5 height 11
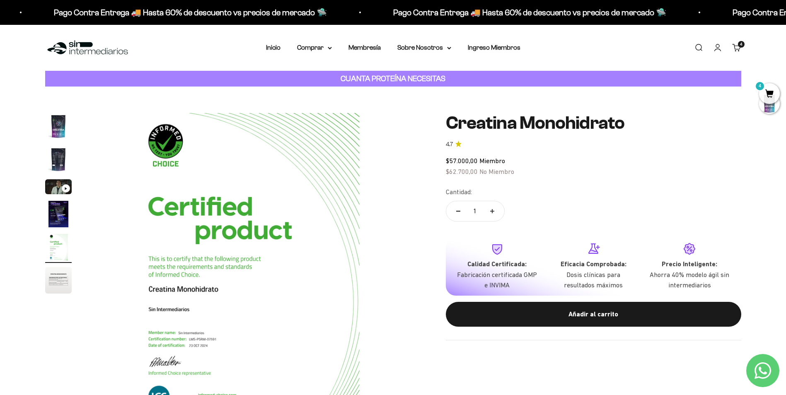
click at [763, 92] on span "4" at bounding box center [769, 93] width 21 height 21
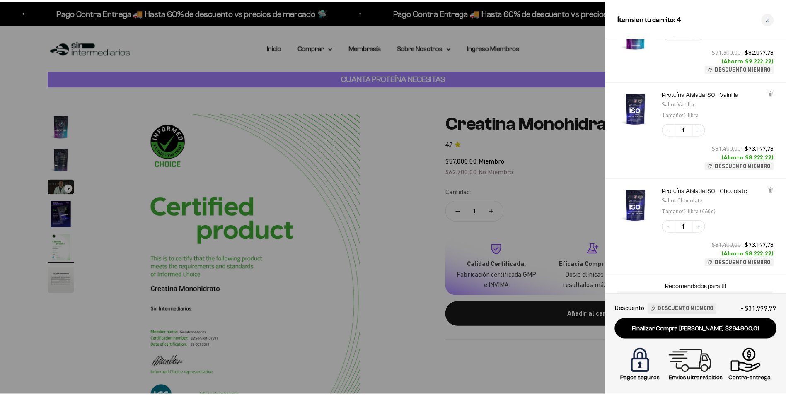
scroll to position [166, 0]
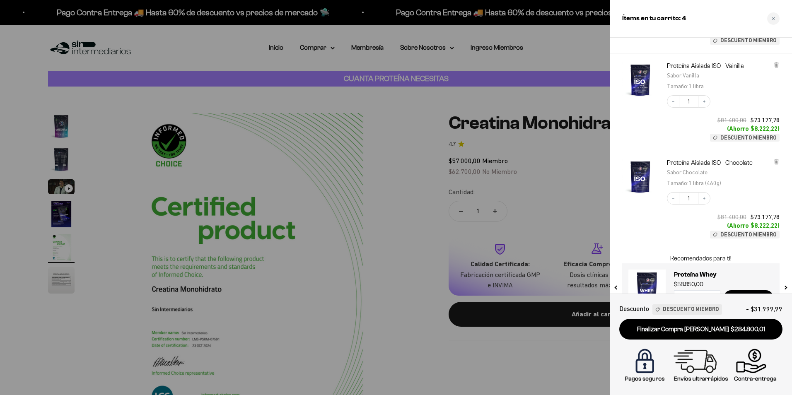
click at [408, 238] on div at bounding box center [396, 197] width 792 height 395
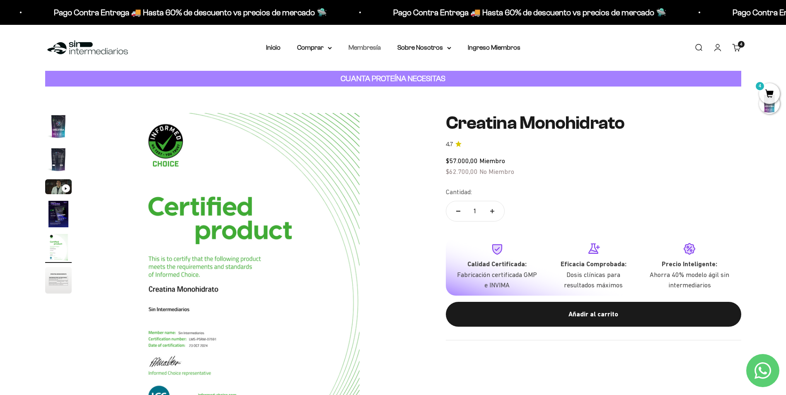
click at [362, 48] on link "Membresía" at bounding box center [364, 47] width 32 height 7
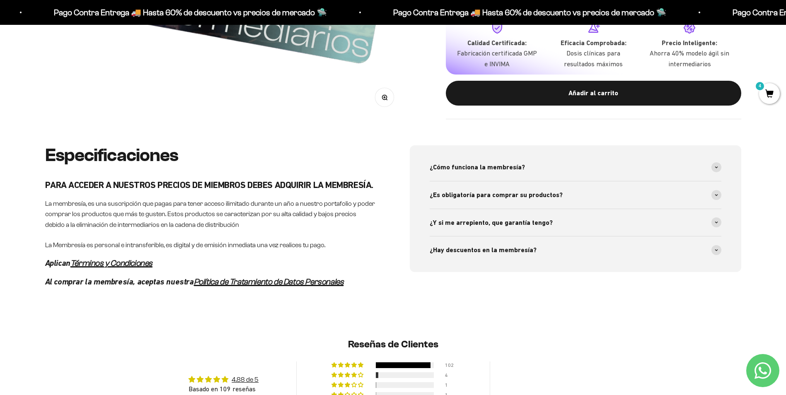
scroll to position [373, 0]
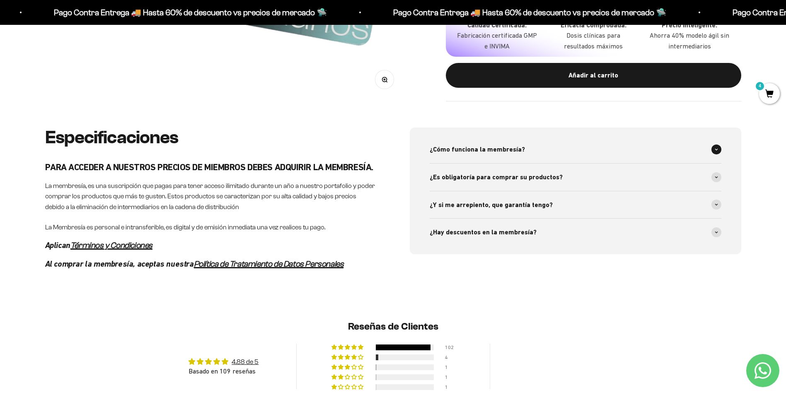
click at [581, 161] on div "¿Cómo funciona la membresía?" at bounding box center [576, 149] width 292 height 27
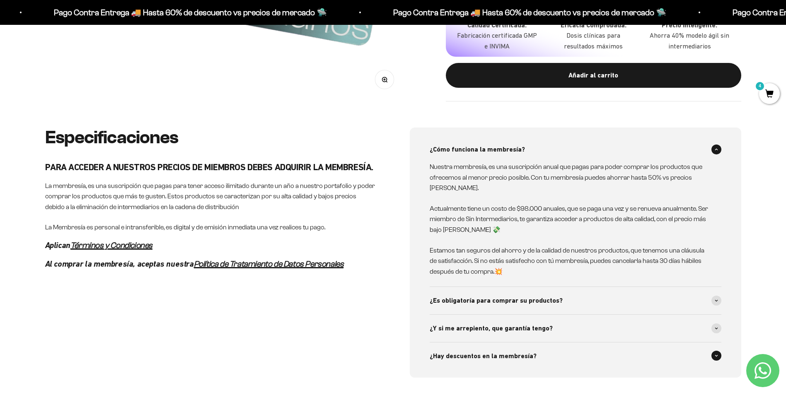
click at [480, 347] on div "¿Hay descuentos en la membresía?" at bounding box center [576, 356] width 292 height 27
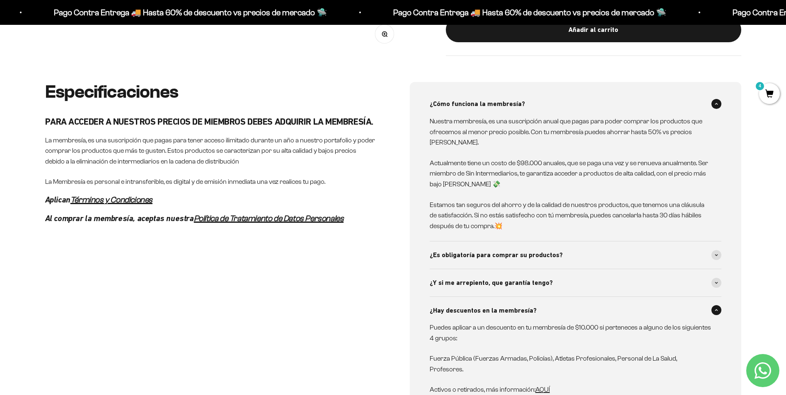
scroll to position [414, 0]
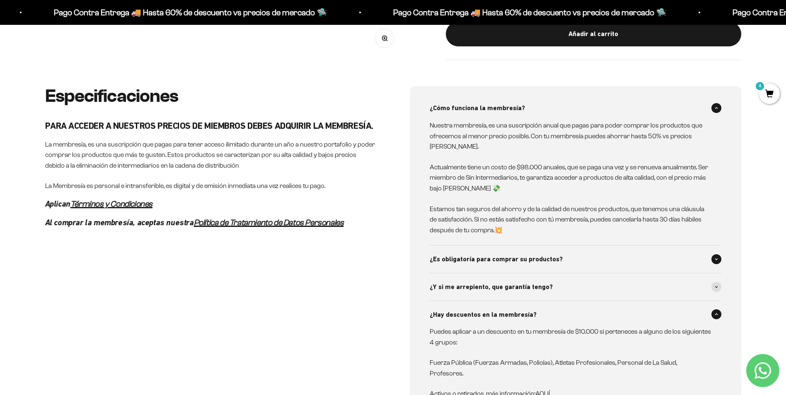
click at [492, 261] on span "¿Es obligatoría para comprar su productos?" at bounding box center [496, 259] width 133 height 11
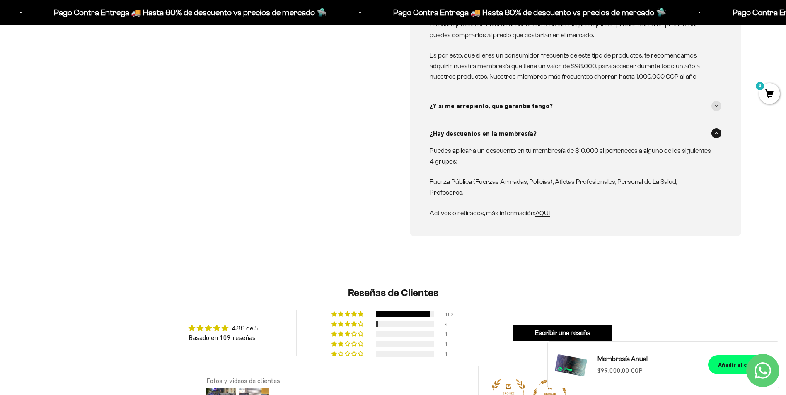
scroll to position [663, 0]
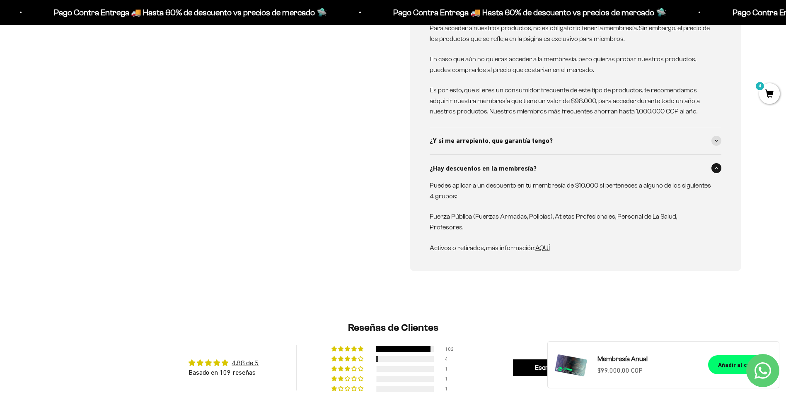
click at [541, 244] on span "AQUÍ" at bounding box center [542, 247] width 14 height 7
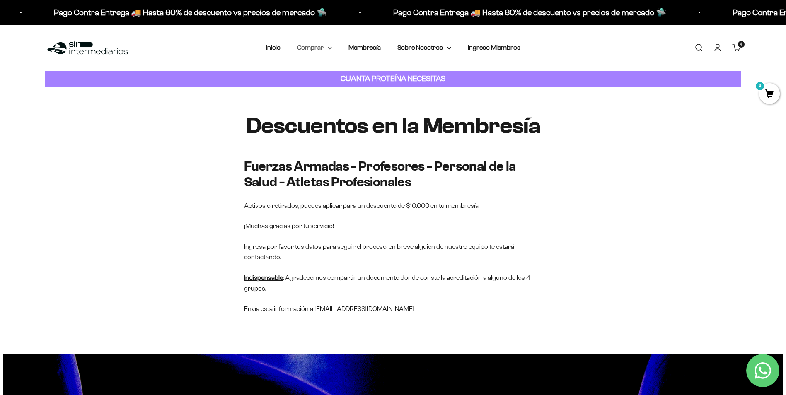
click at [325, 46] on summary "Comprar" at bounding box center [314, 47] width 35 height 11
click at [741, 47] on cart-count "4 artículos 4" at bounding box center [741, 44] width 7 height 7
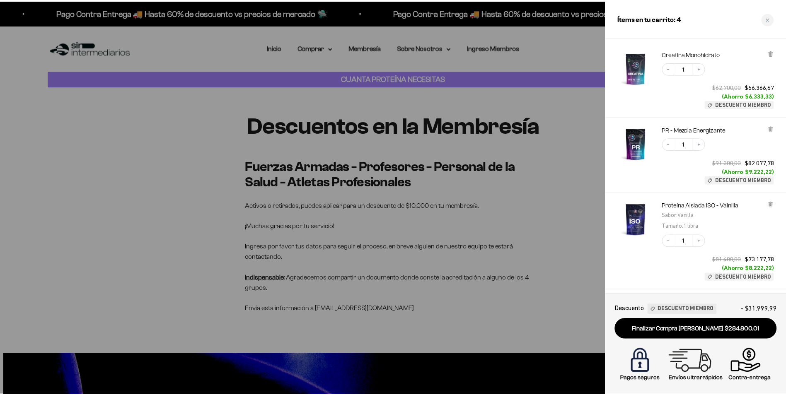
scroll to position [26, 0]
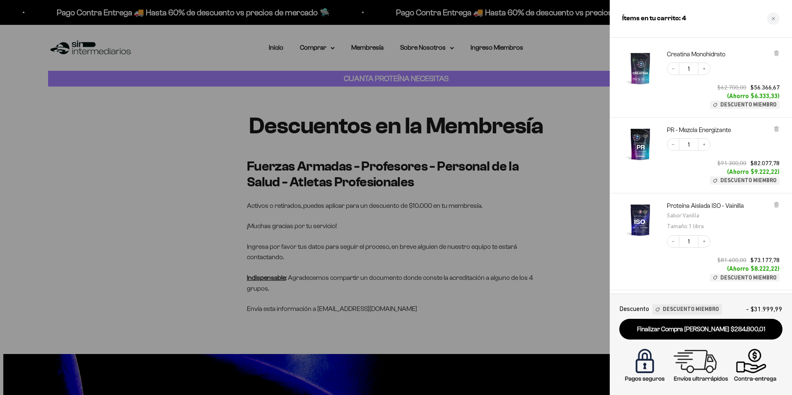
click at [312, 111] on div at bounding box center [396, 197] width 792 height 395
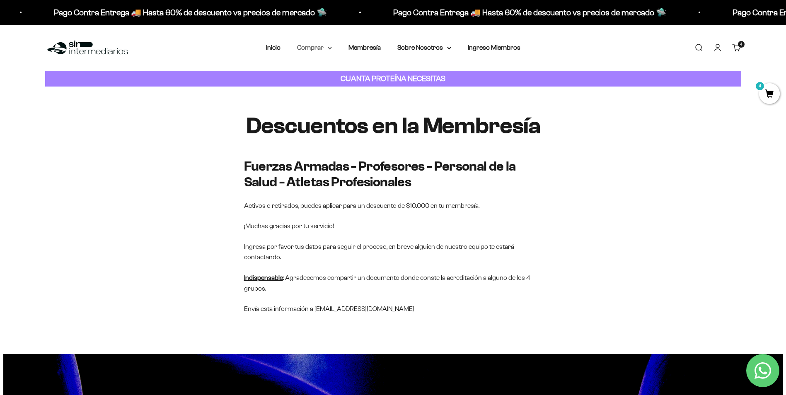
click at [323, 52] on summary "Comprar" at bounding box center [314, 47] width 35 height 11
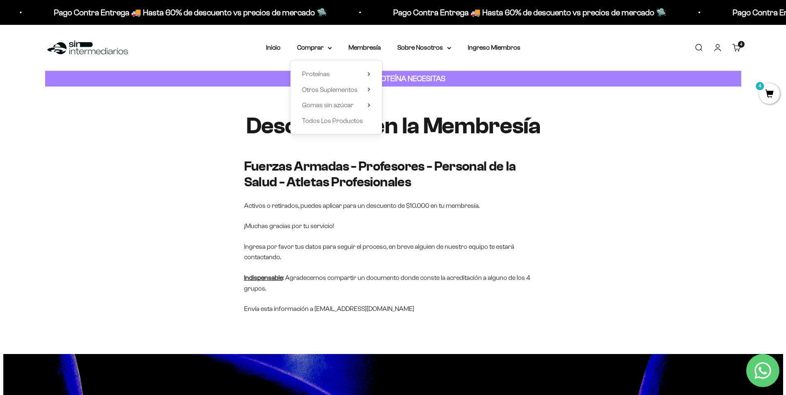
click at [371, 71] on div "Proteínas Ver Todos Whey Iso Vegan Shaker" at bounding box center [336, 97] width 92 height 74
click at [352, 89] on span "Otros Suplementos" at bounding box center [330, 89] width 56 height 7
click at [342, 77] on summary "Proteínas" at bounding box center [336, 74] width 68 height 11
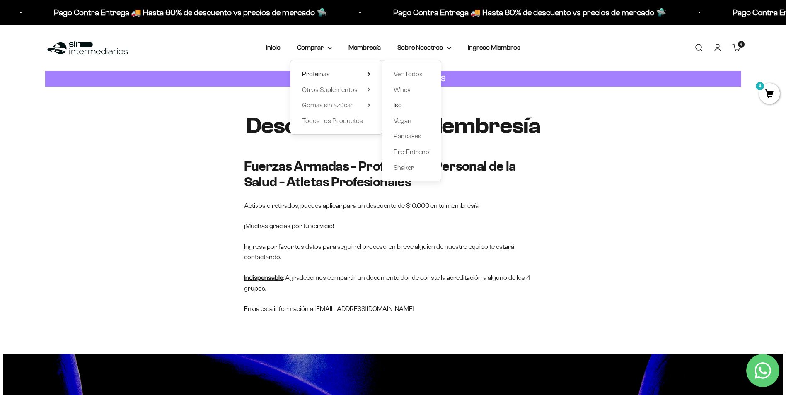
click at [399, 103] on span "Iso" at bounding box center [397, 104] width 8 height 7
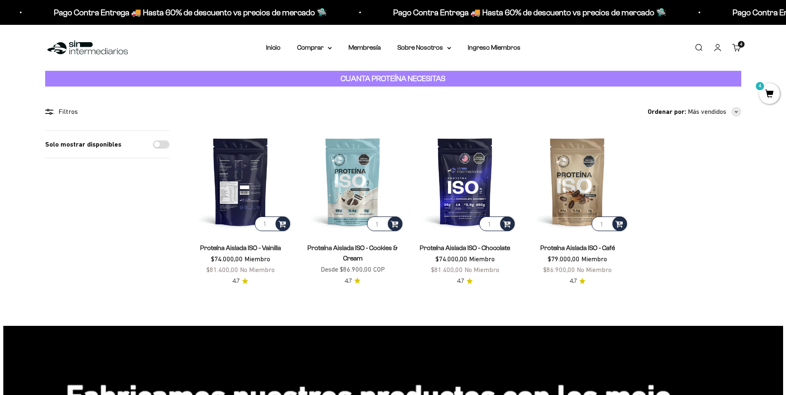
click at [251, 186] on img at bounding box center [240, 181] width 102 height 102
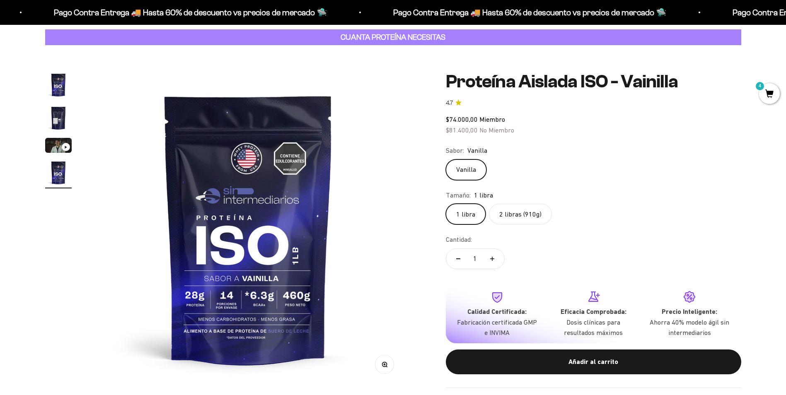
click at [518, 214] on label "2 libras (910g)" at bounding box center [520, 214] width 63 height 21
click at [446, 204] on input "2 libras (910g)" at bounding box center [445, 203] width 0 height 0
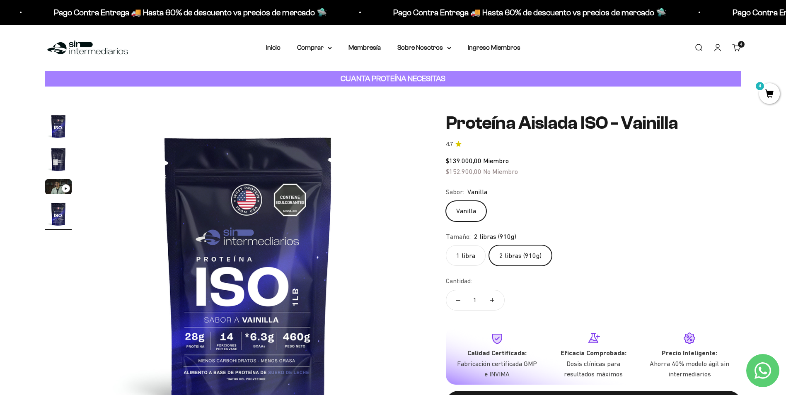
click at [764, 103] on span "4" at bounding box center [769, 93] width 21 height 21
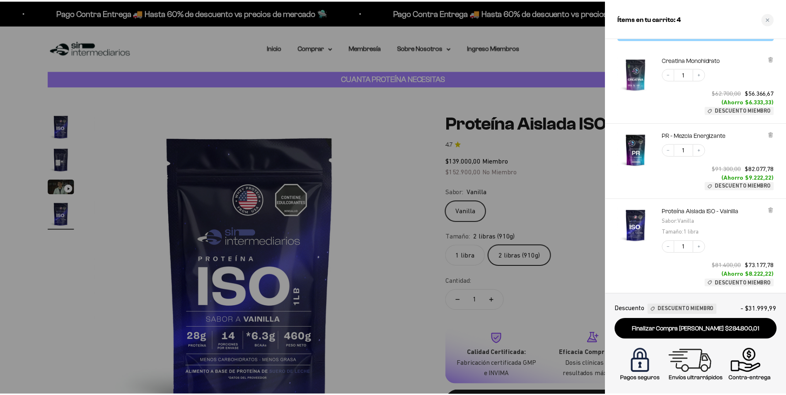
scroll to position [83, 0]
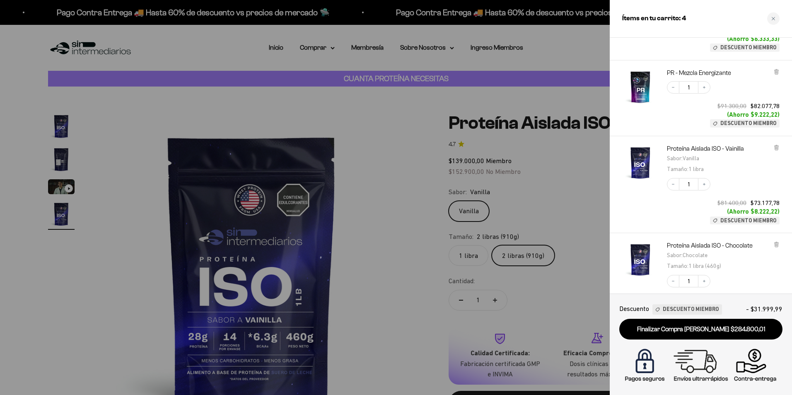
click at [383, 256] on div at bounding box center [396, 197] width 792 height 395
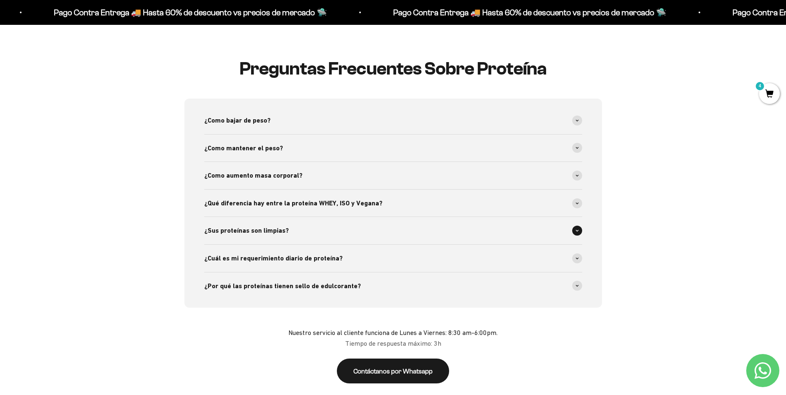
scroll to position [1491, 0]
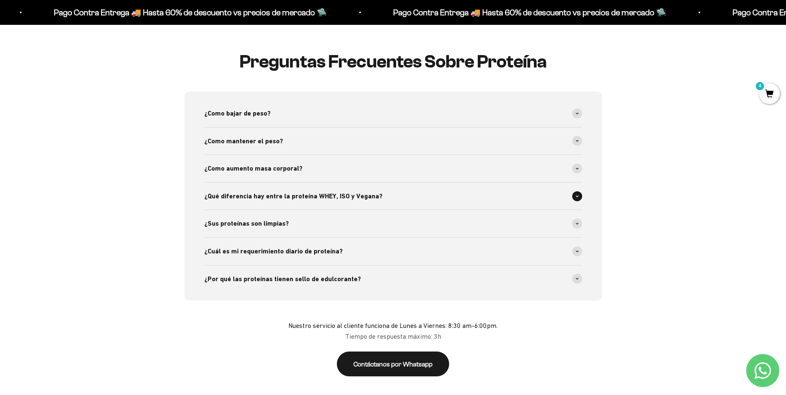
click at [384, 198] on div "¿Qué diferencia hay entre la proteína WHEY, ISO y Vegana?" at bounding box center [393, 196] width 378 height 27
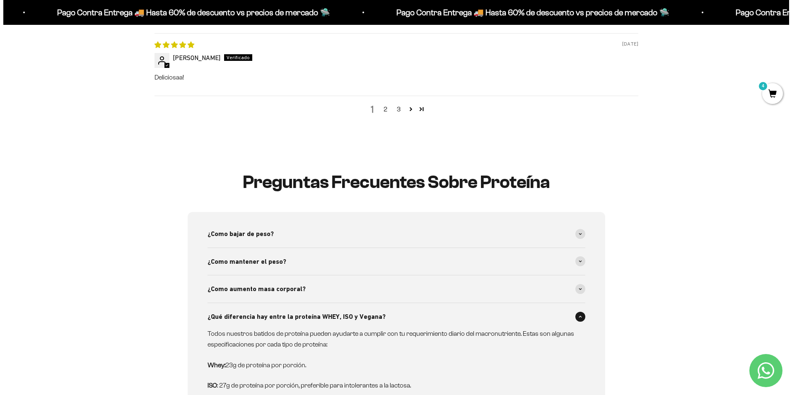
scroll to position [1367, 0]
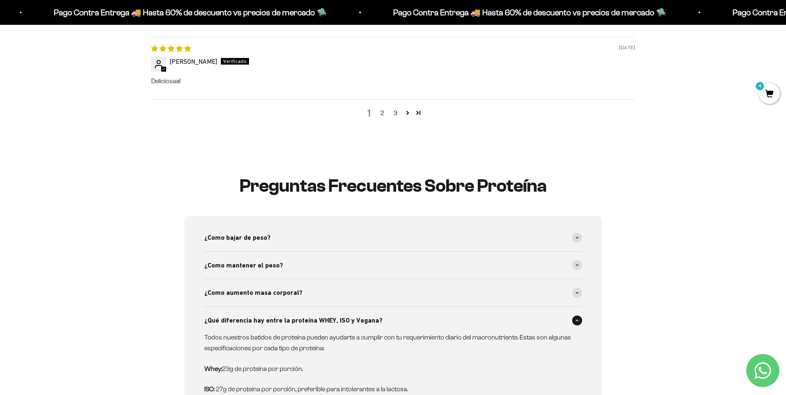
click at [772, 101] on span "4" at bounding box center [769, 93] width 21 height 21
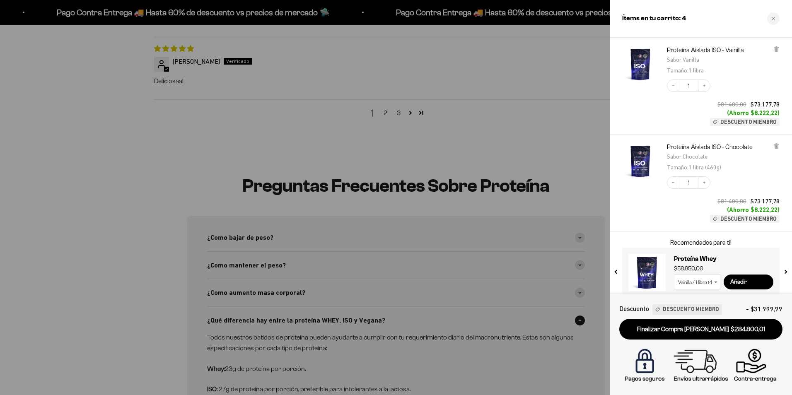
scroll to position [191, 0]
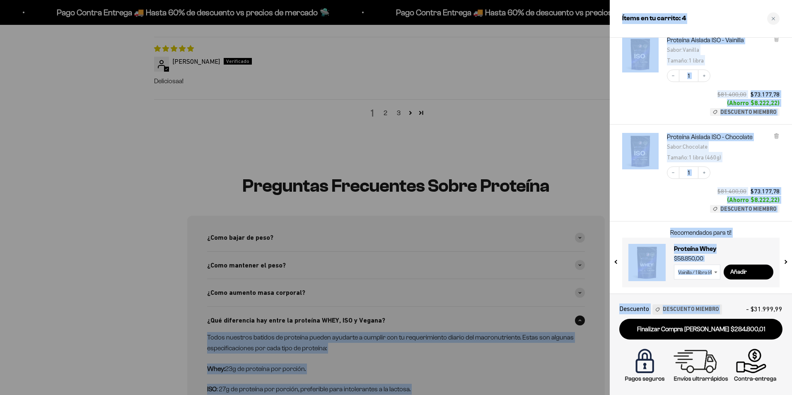
drag, startPoint x: 746, startPoint y: 310, endPoint x: 793, endPoint y: 304, distance: 47.3
click at [785, 304] on html "Ir al contenido Pago Contra Entrega 🚚 Hasta 60% de descuento vs precios de merc…" at bounding box center [396, 53] width 792 height 2841
drag, startPoint x: 792, startPoint y: 304, endPoint x: 726, endPoint y: 301, distance: 65.5
click at [726, 301] on div "Descuento Descuento Miembro - $31.999,99 Finalizar Compra Segura $284.800,01" at bounding box center [701, 344] width 182 height 101
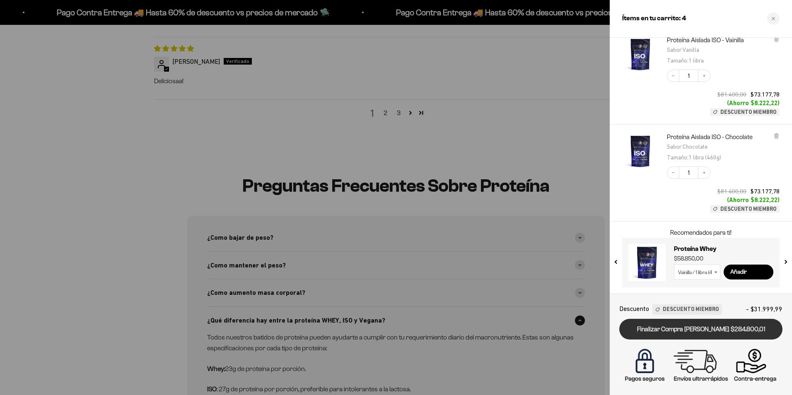
click at [687, 328] on link "Finalizar Compra Segura $284.800,01" at bounding box center [700, 329] width 163 height 21
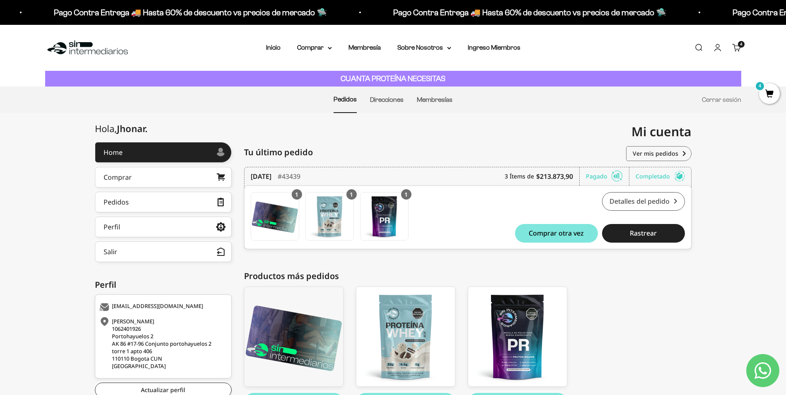
click at [644, 203] on link "Detalles del pedido" at bounding box center [643, 201] width 83 height 19
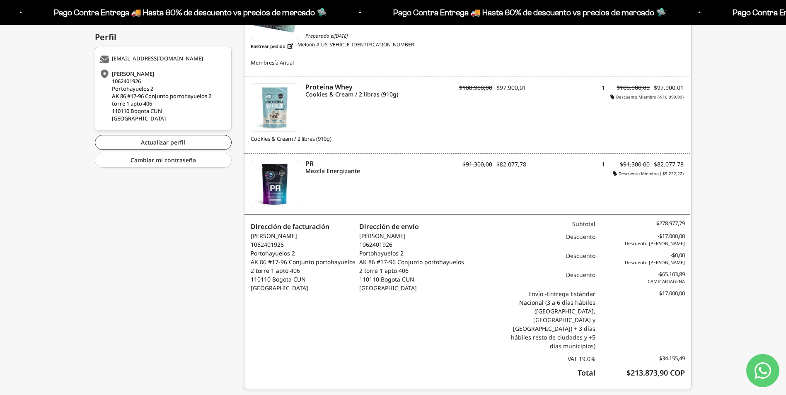
scroll to position [251, 0]
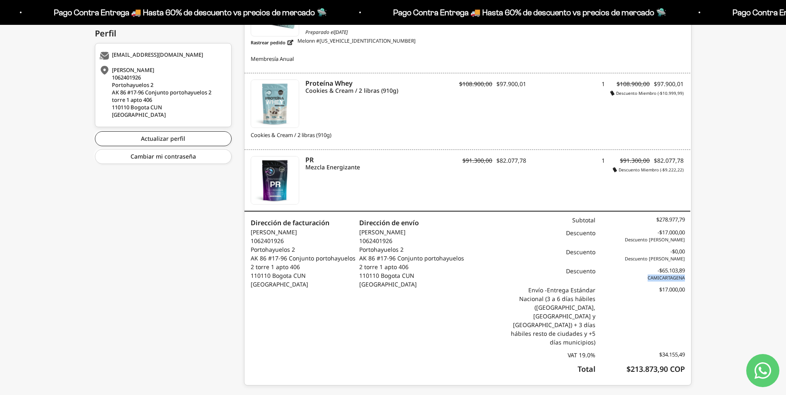
drag, startPoint x: 647, startPoint y: 280, endPoint x: 688, endPoint y: 278, distance: 41.0
click at [688, 278] on div "Producto SKU Precio Cantidad Total Membresía Anual Preparado el [DATE] Rastrear…" at bounding box center [467, 175] width 447 height 420
copy span "CAMICARTAGENA"
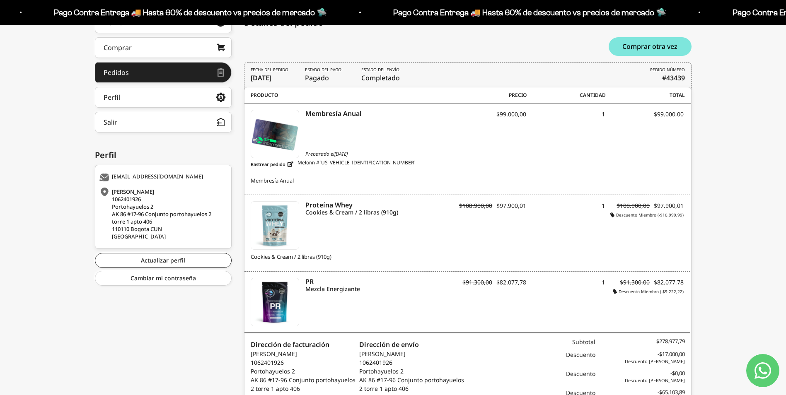
scroll to position [127, 0]
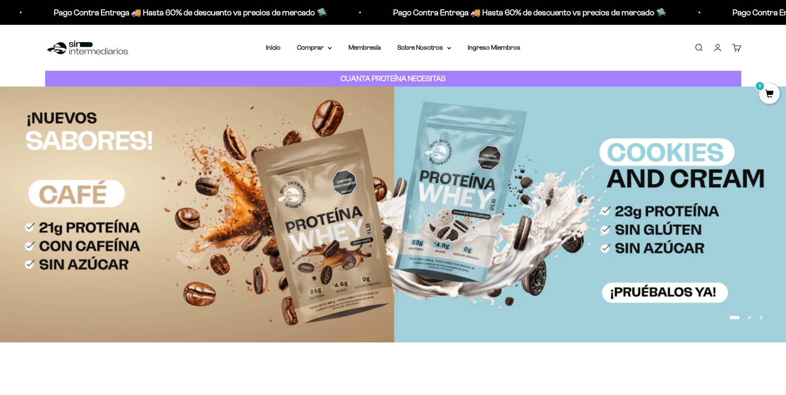
click at [718, 49] on link "Cuenta" at bounding box center [717, 47] width 9 height 9
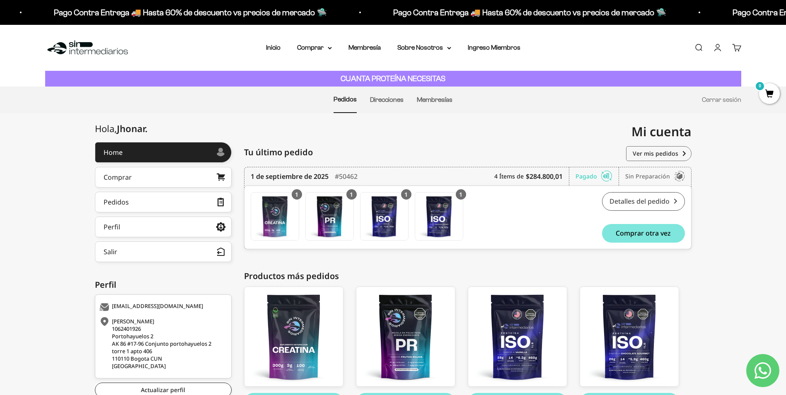
click at [633, 198] on link "Detalles del pedido" at bounding box center [643, 201] width 83 height 19
